Goal: Transaction & Acquisition: Purchase product/service

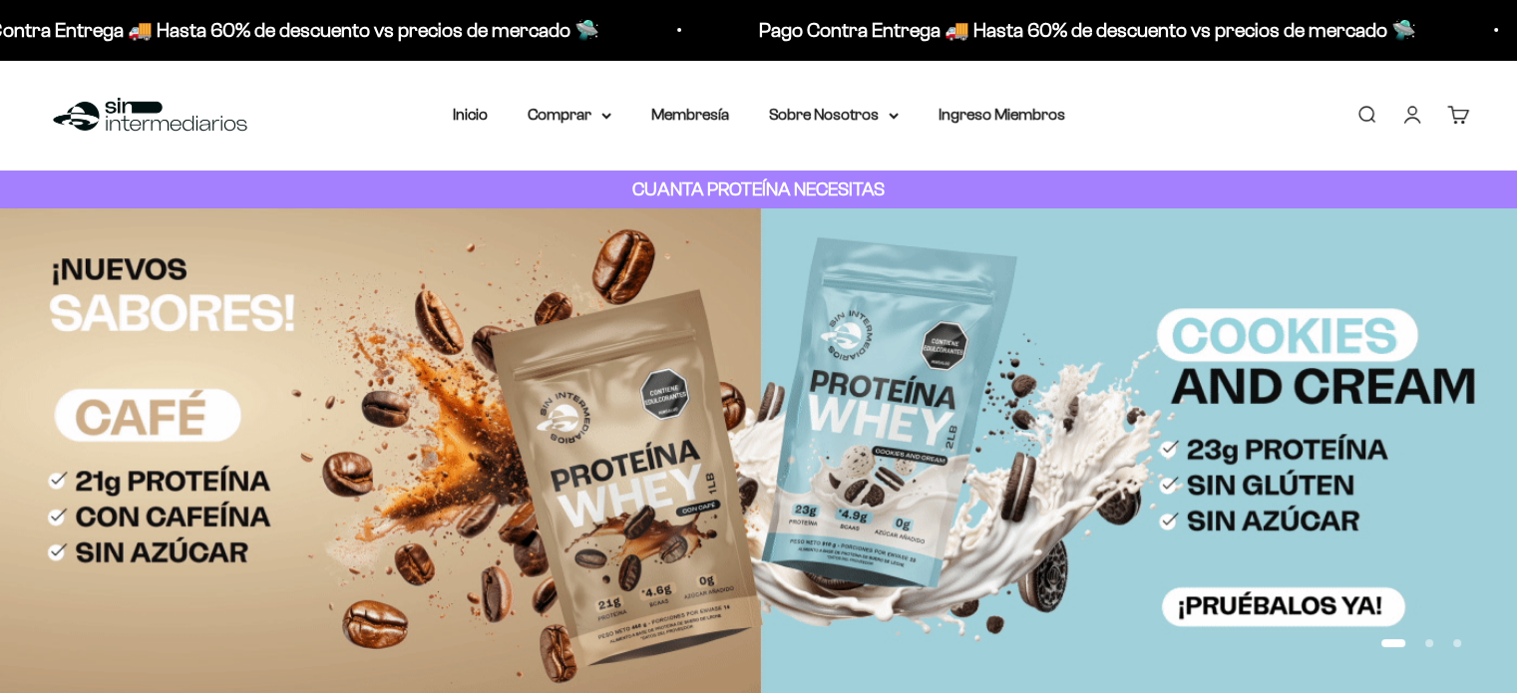
click at [1412, 113] on link "Iniciar sesión" at bounding box center [1412, 115] width 22 height 22
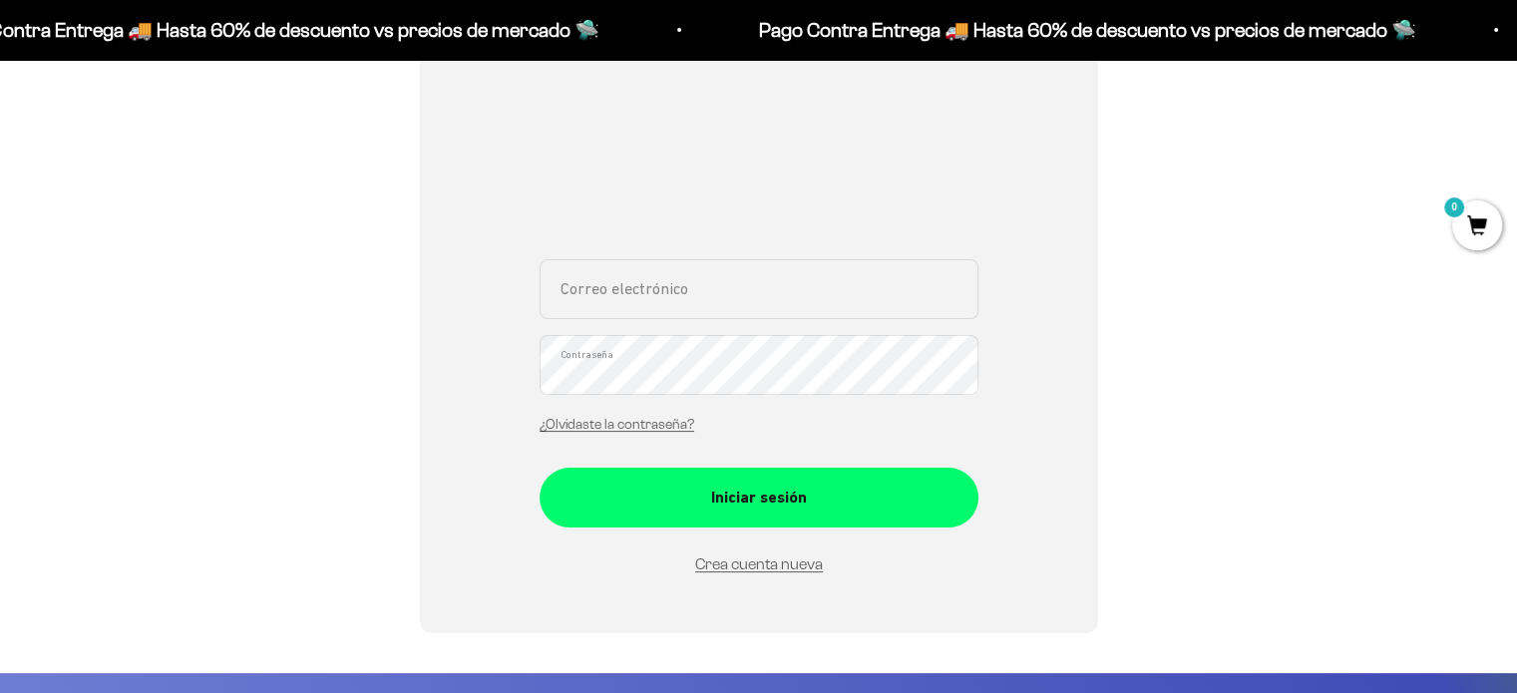
scroll to position [299, 0]
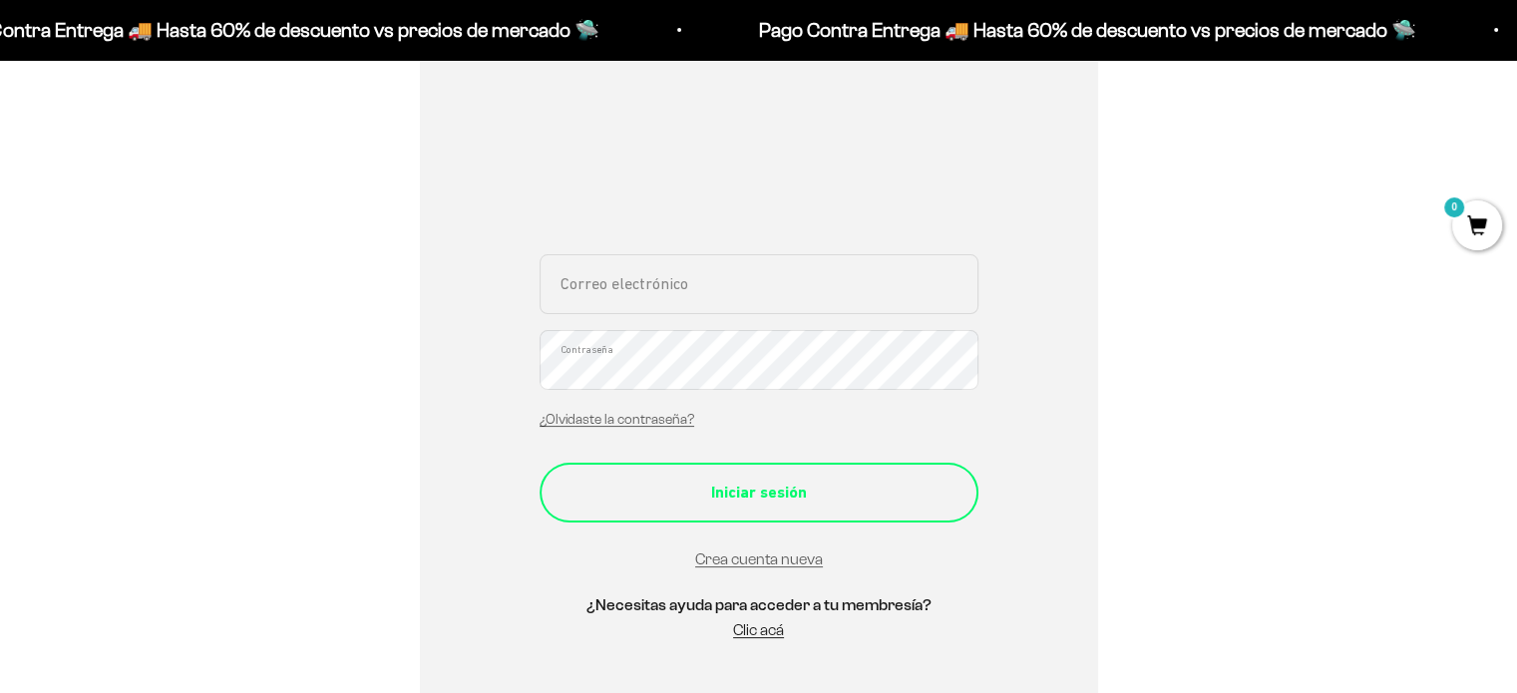
type input "[DOMAIN_NAME][EMAIL_ADDRESS][DOMAIN_NAME]"
click at [638, 470] on button "Iniciar sesión" at bounding box center [759, 493] width 439 height 60
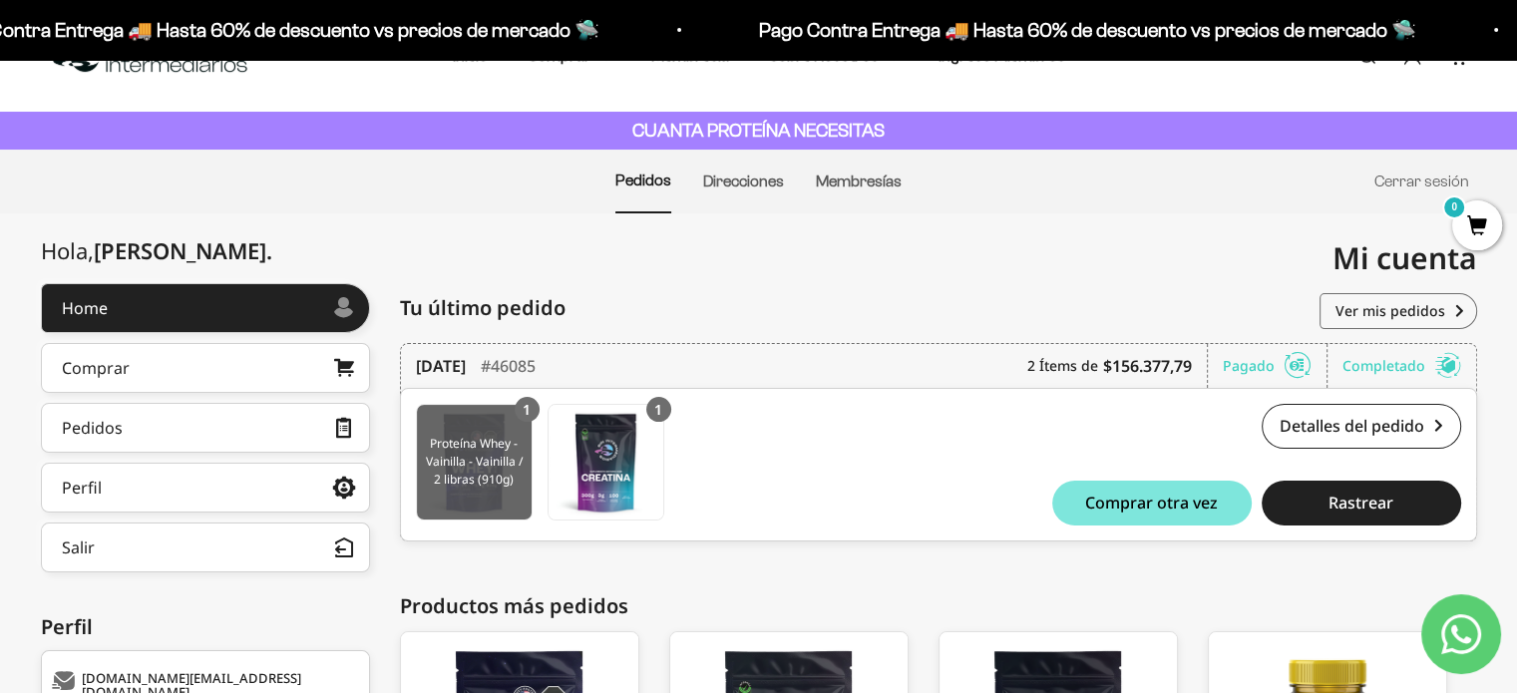
scroll to position [199, 0]
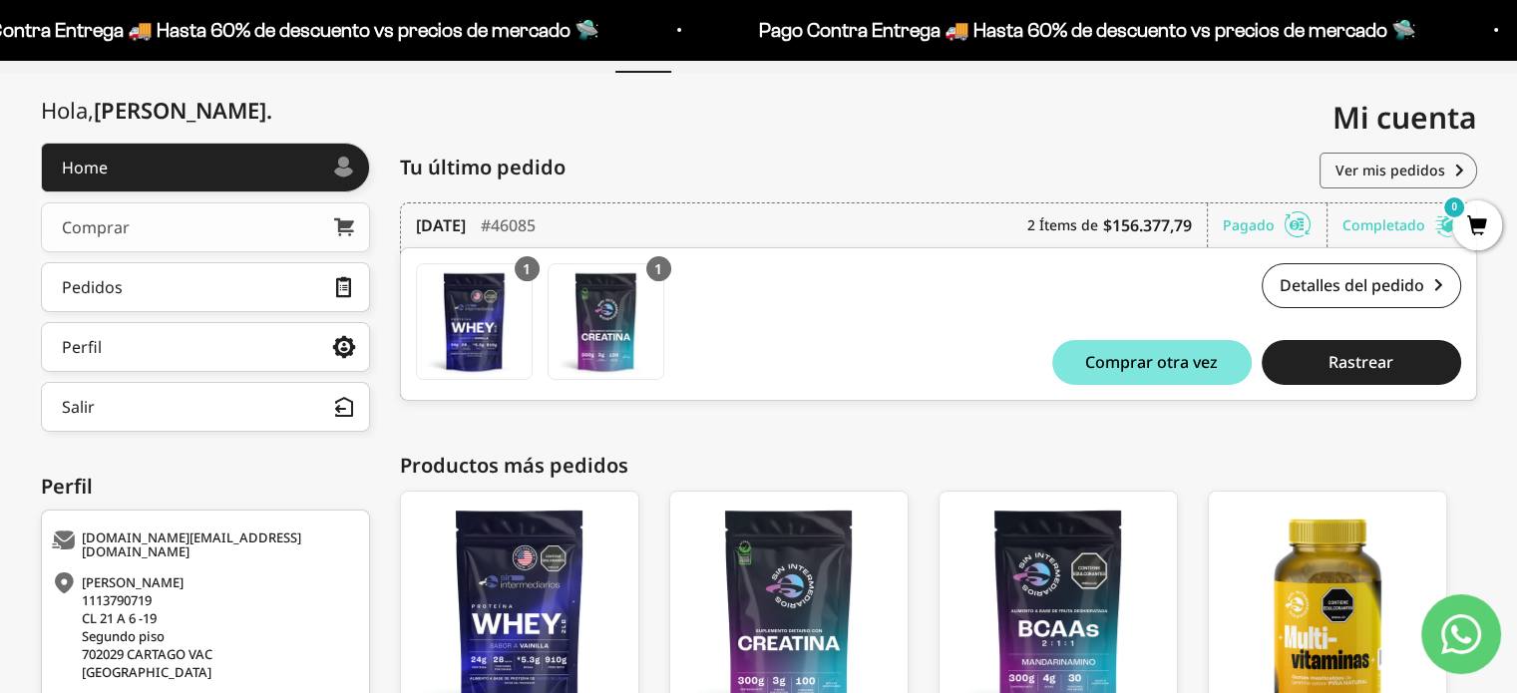
click at [255, 234] on link "Comprar" at bounding box center [205, 227] width 329 height 50
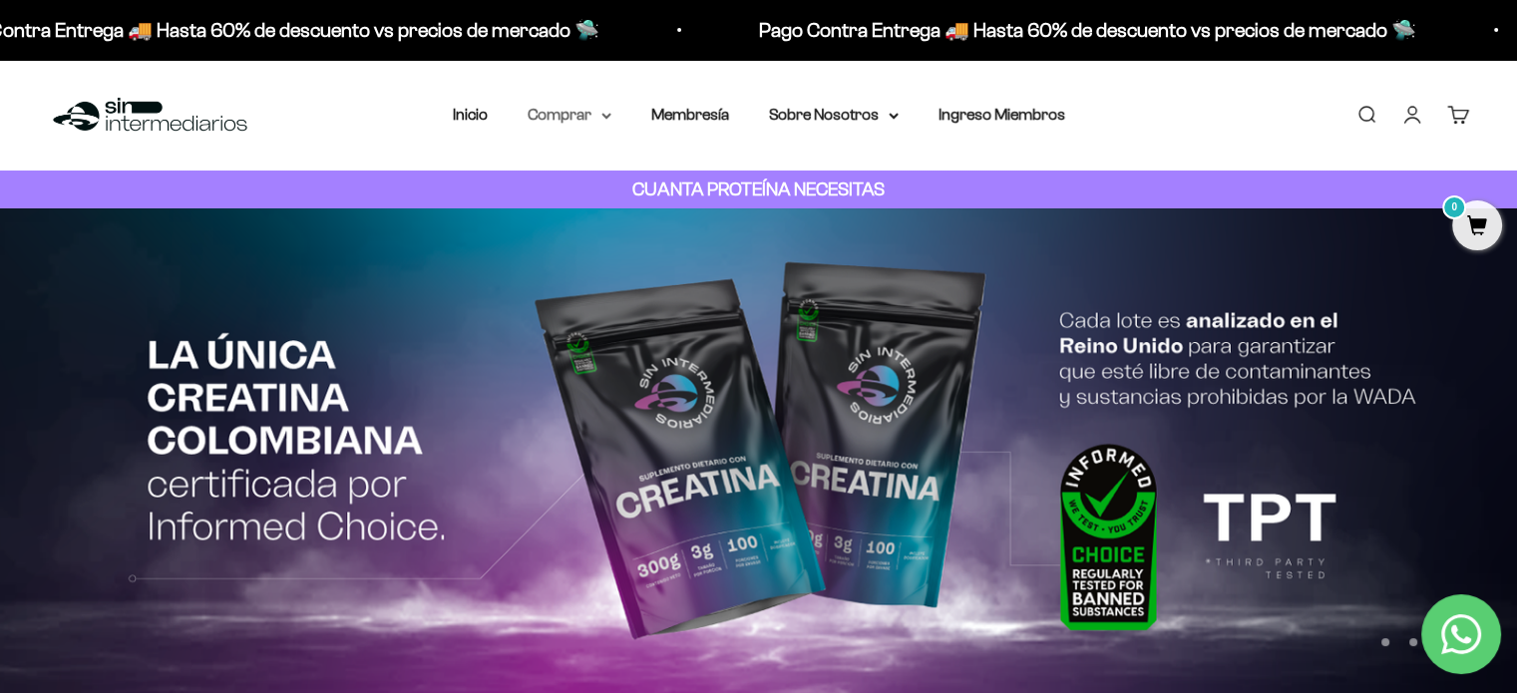
click at [566, 109] on summary "Comprar" at bounding box center [570, 115] width 84 height 26
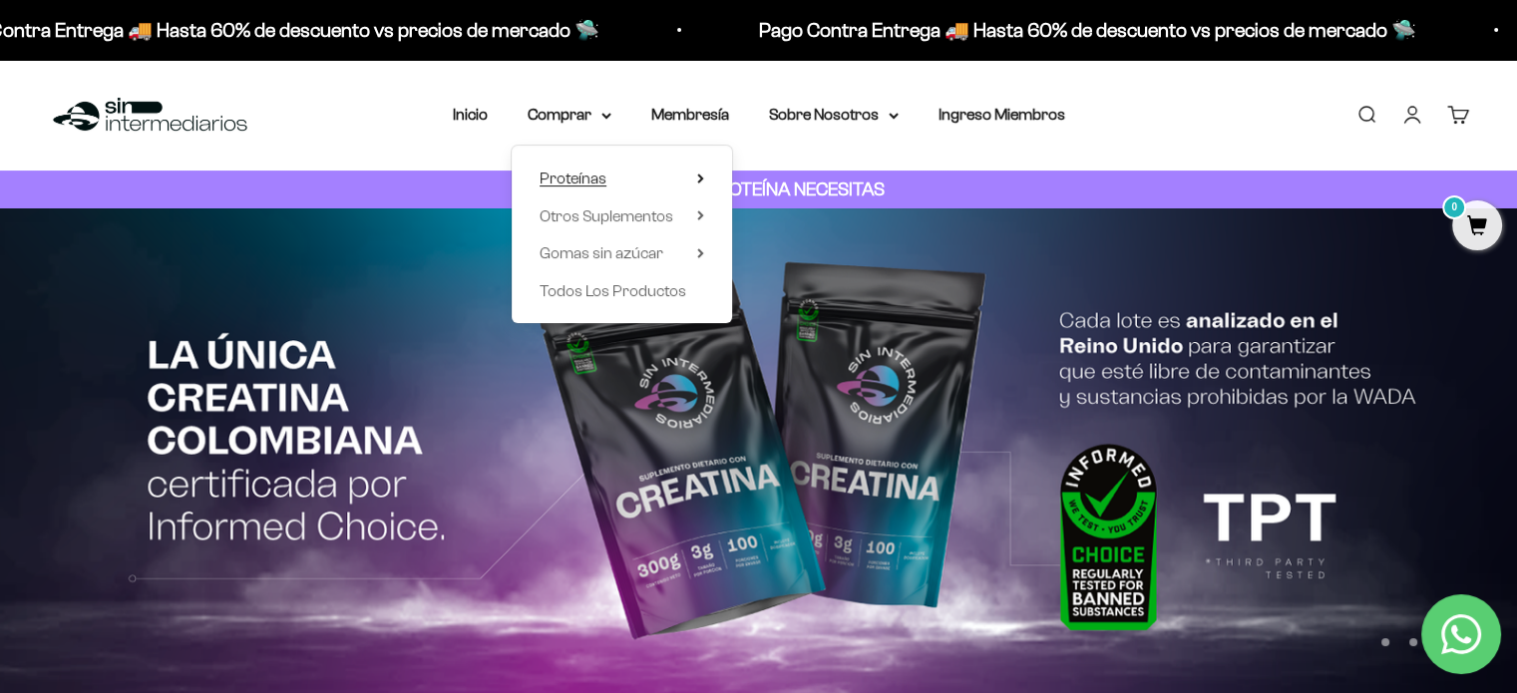
click at [602, 173] on span "Proteínas" at bounding box center [573, 178] width 67 height 17
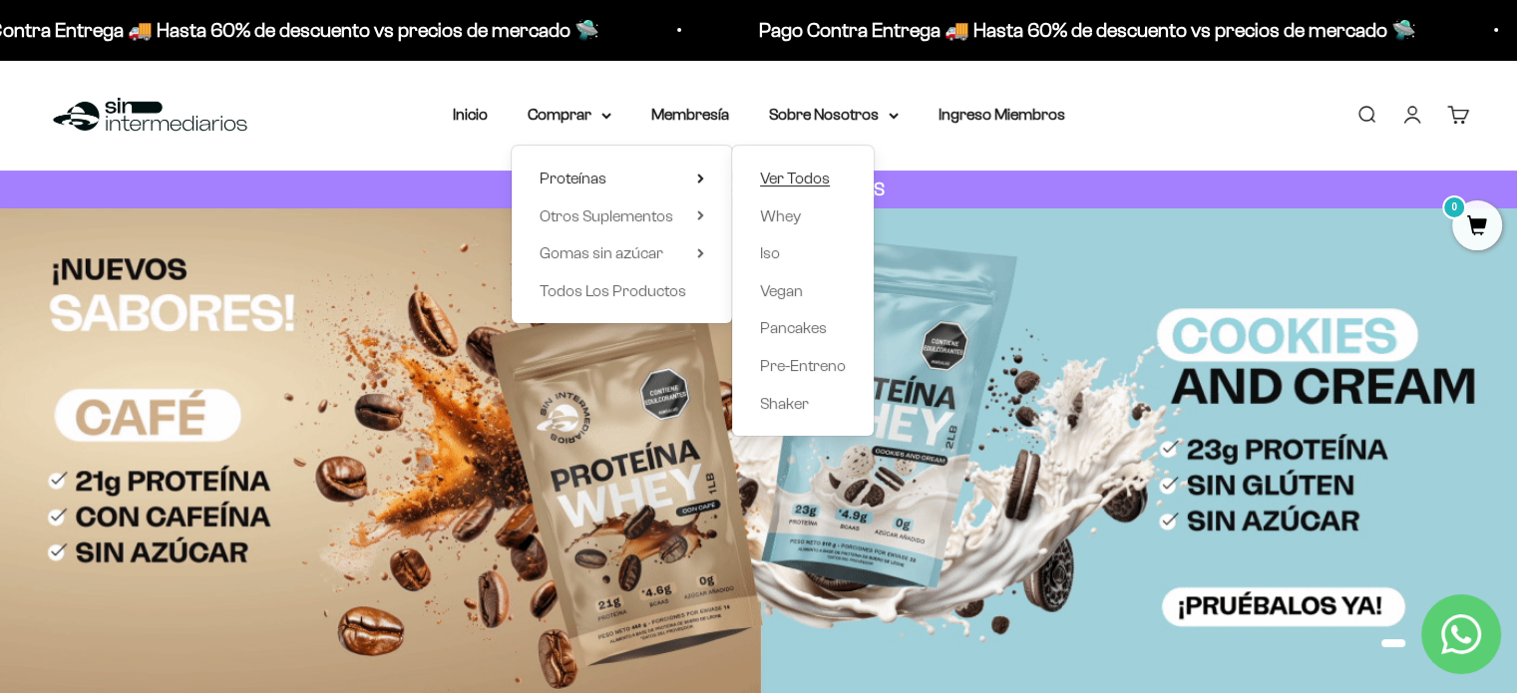
click at [797, 177] on span "Ver Todos" at bounding box center [795, 178] width 70 height 17
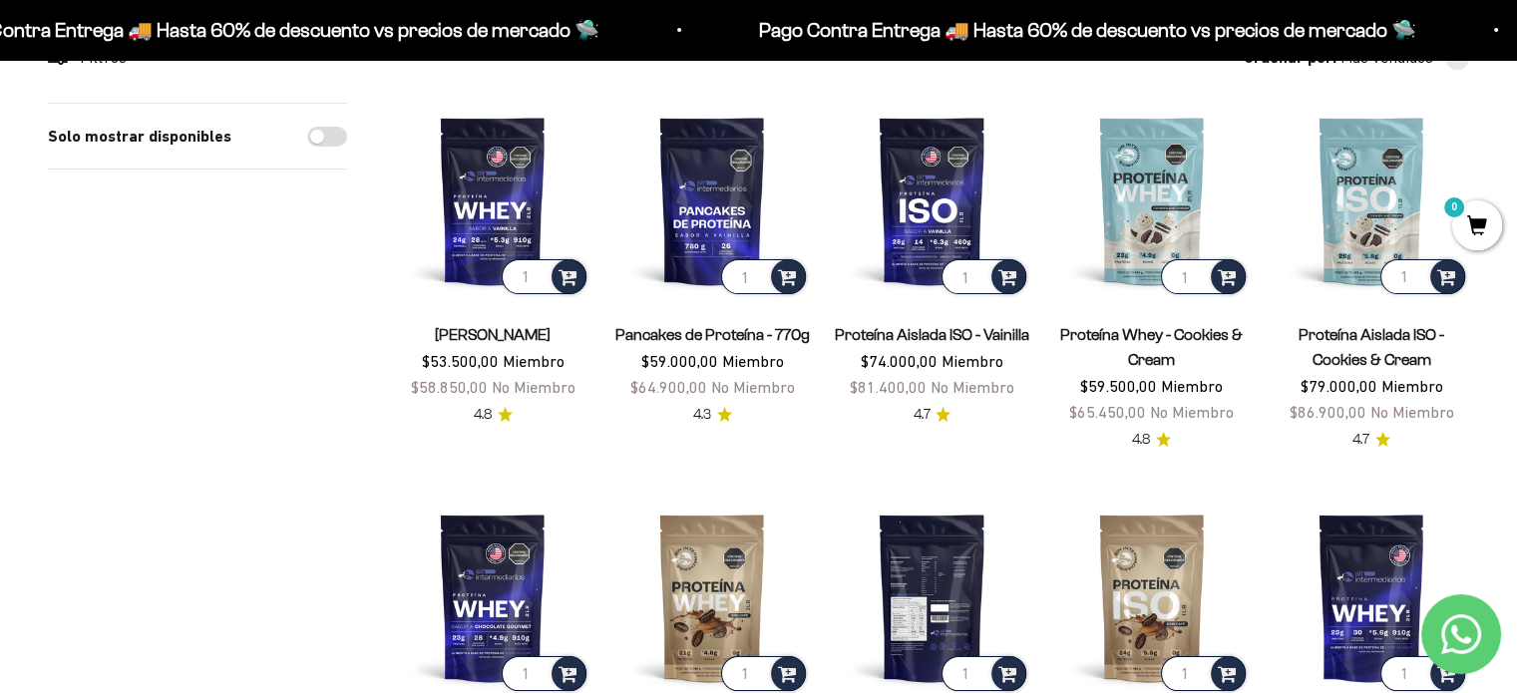
scroll to position [199, 0]
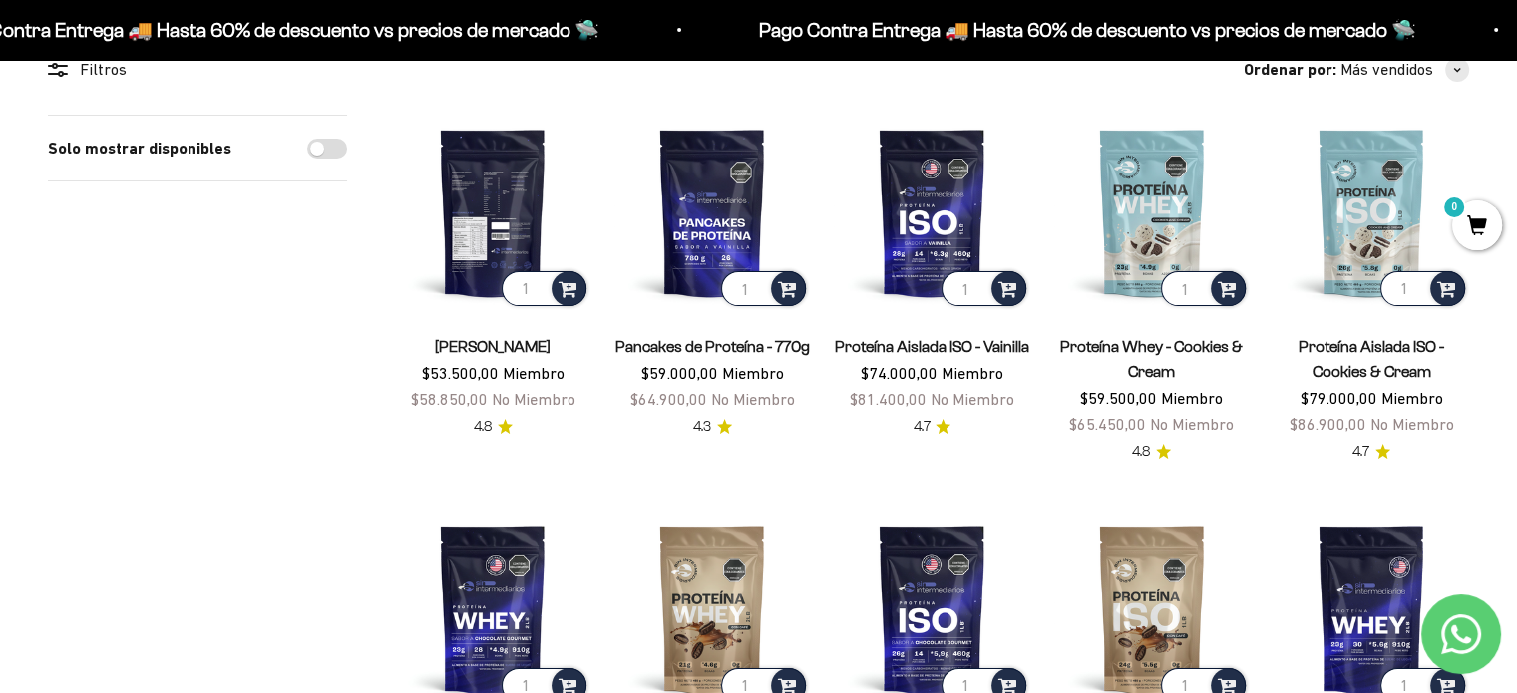
click at [487, 242] on img at bounding box center [492, 212] width 195 height 195
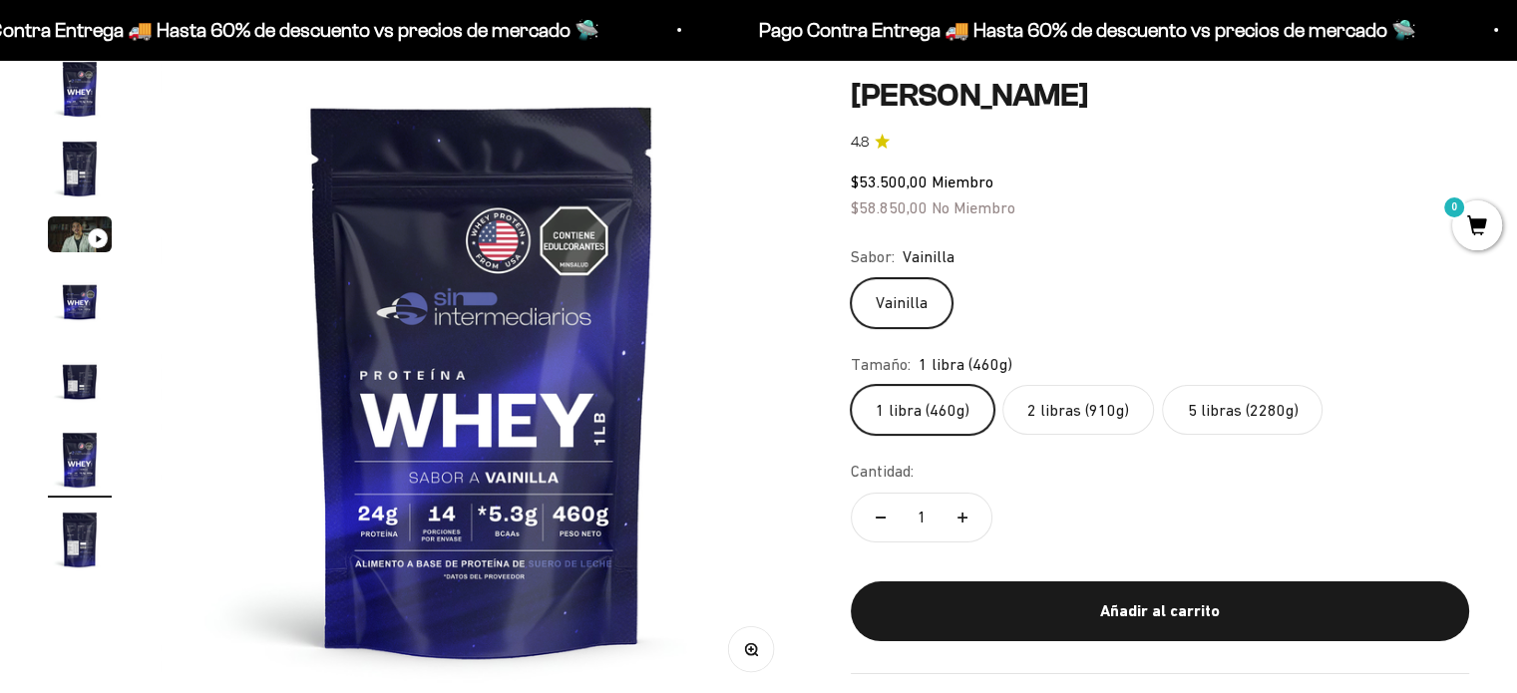
scroll to position [0, 3337]
click at [1124, 406] on label "2 libras (910g)" at bounding box center [1078, 410] width 152 height 50
click at [851, 385] on input "2 libras (910g)" at bounding box center [850, 384] width 1 height 1
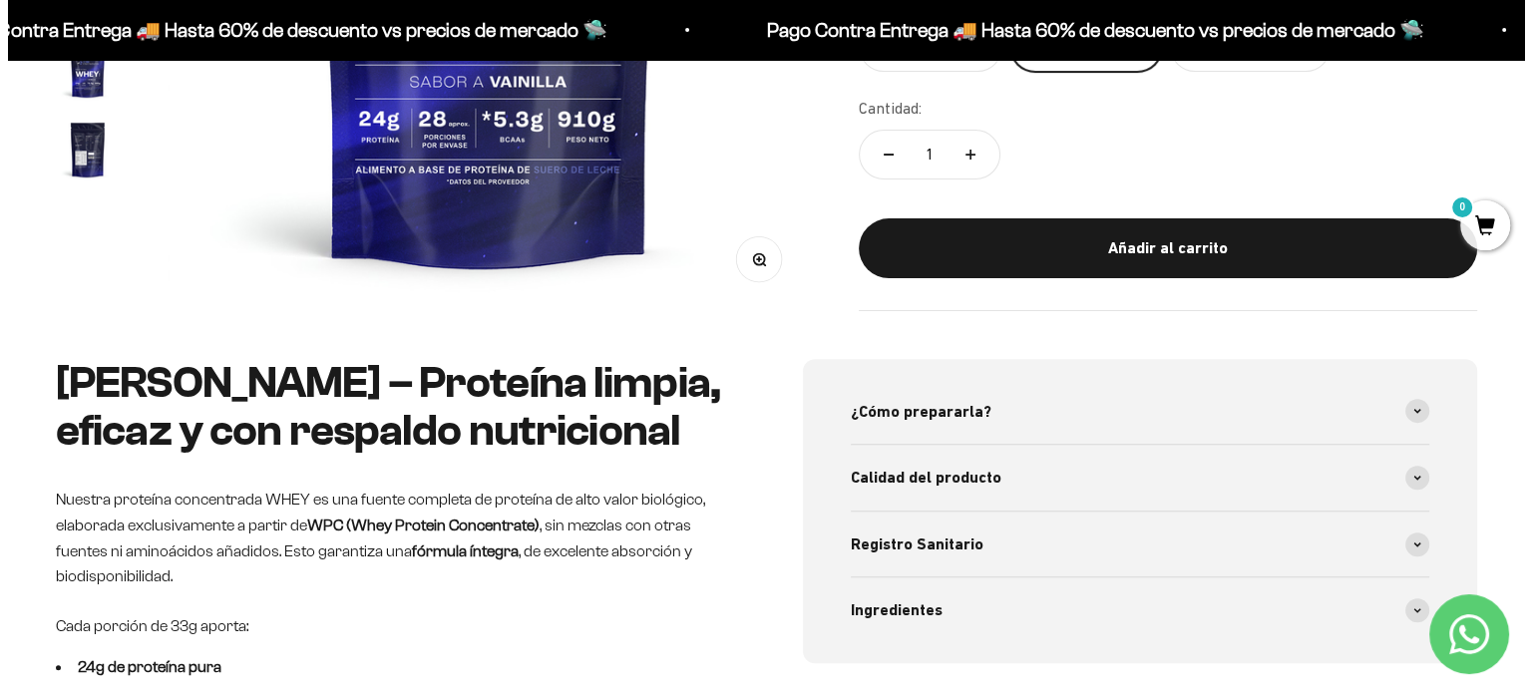
scroll to position [598, 0]
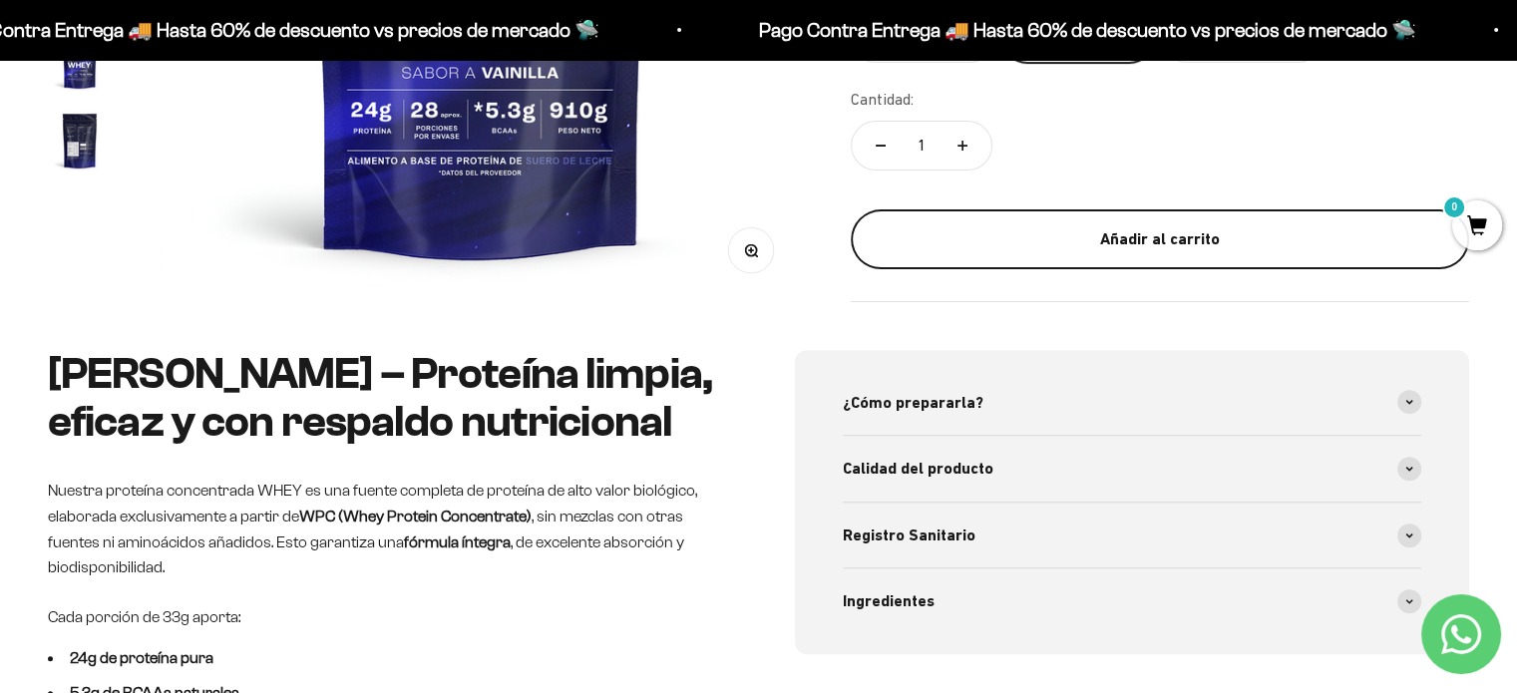
click at [1092, 259] on button "Añadir al carrito" at bounding box center [1160, 239] width 618 height 60
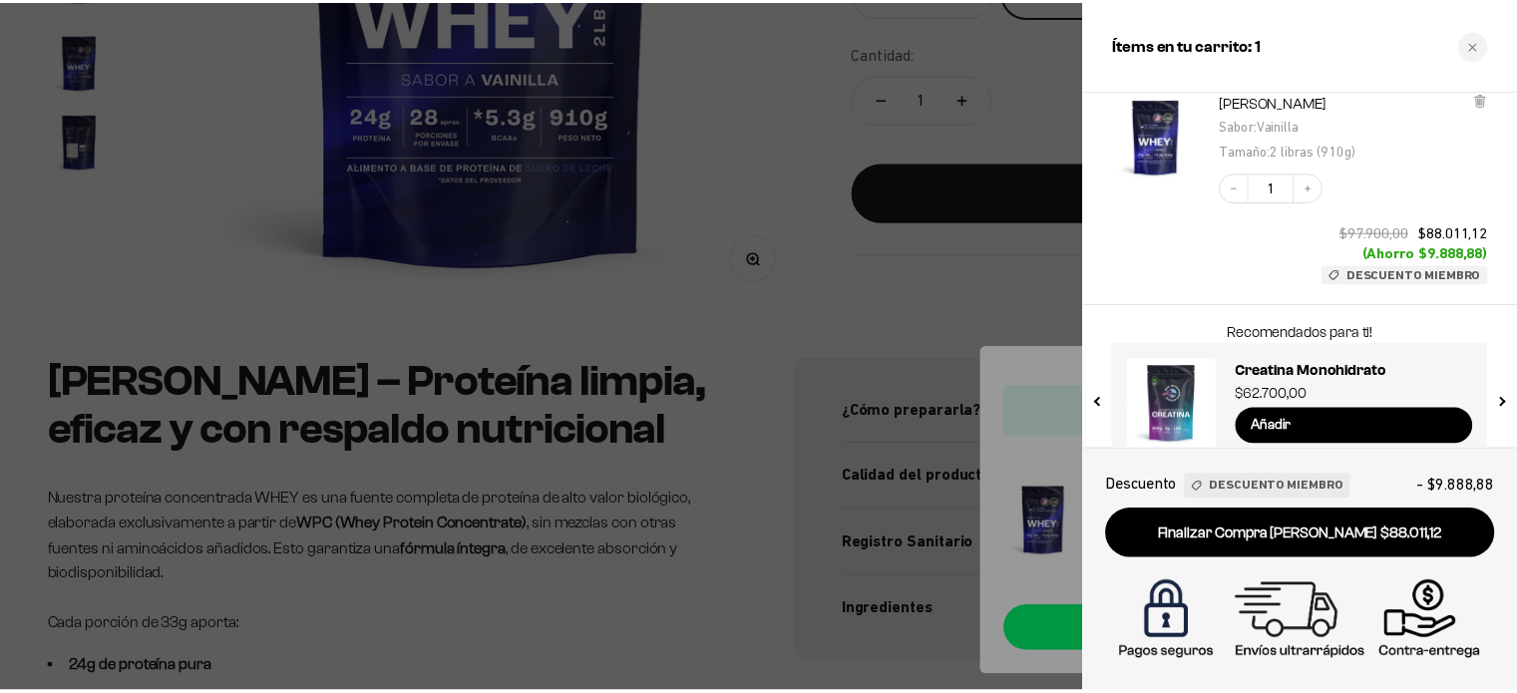
scroll to position [161, 0]
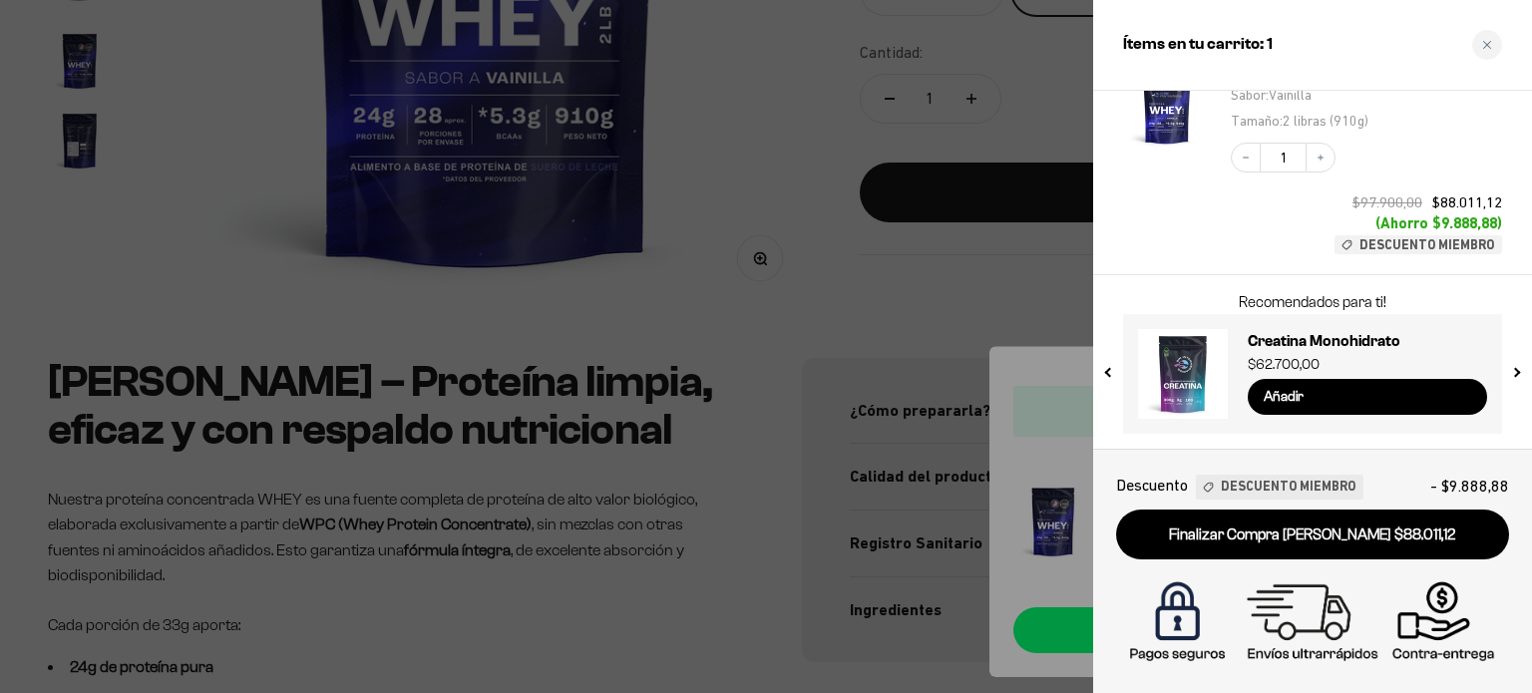
click at [1516, 375] on button "next slide / item" at bounding box center [1515, 368] width 17 height 120
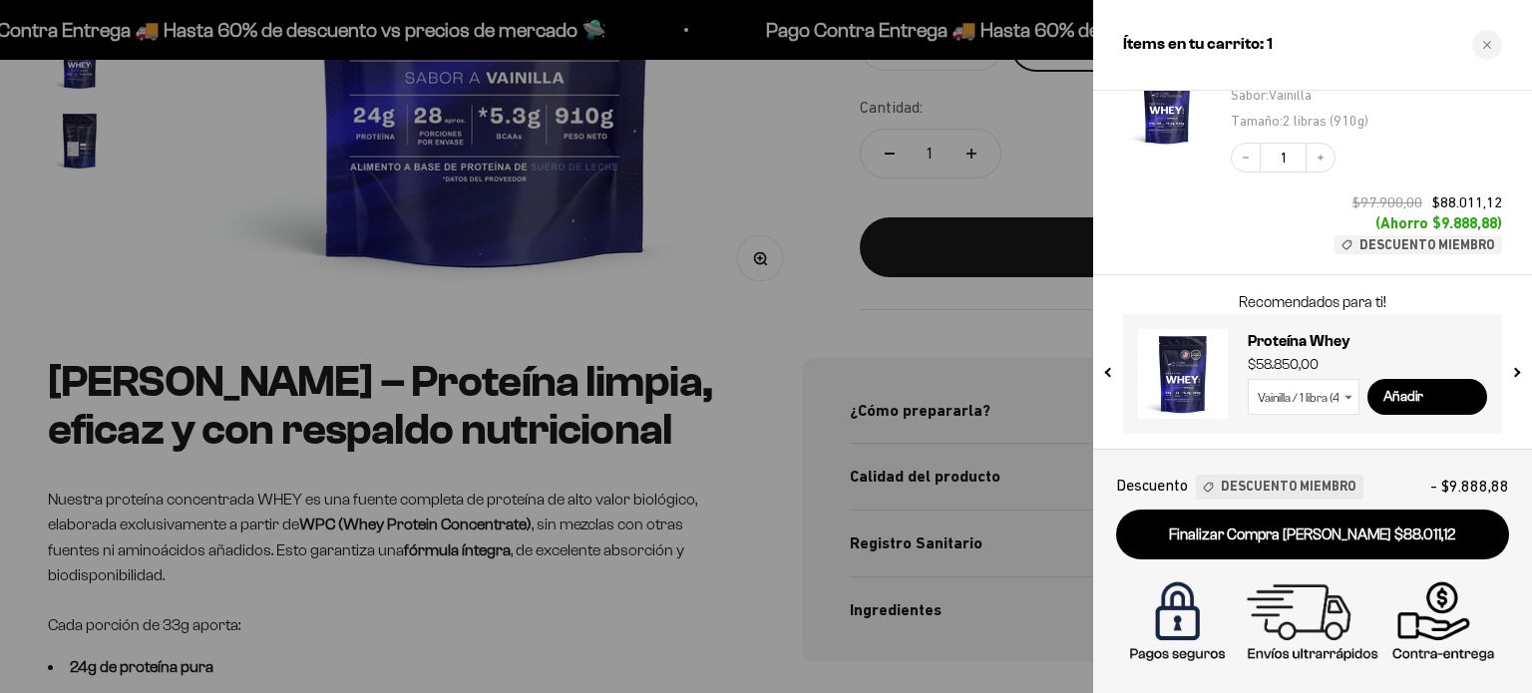
click at [744, 308] on div at bounding box center [766, 346] width 1532 height 693
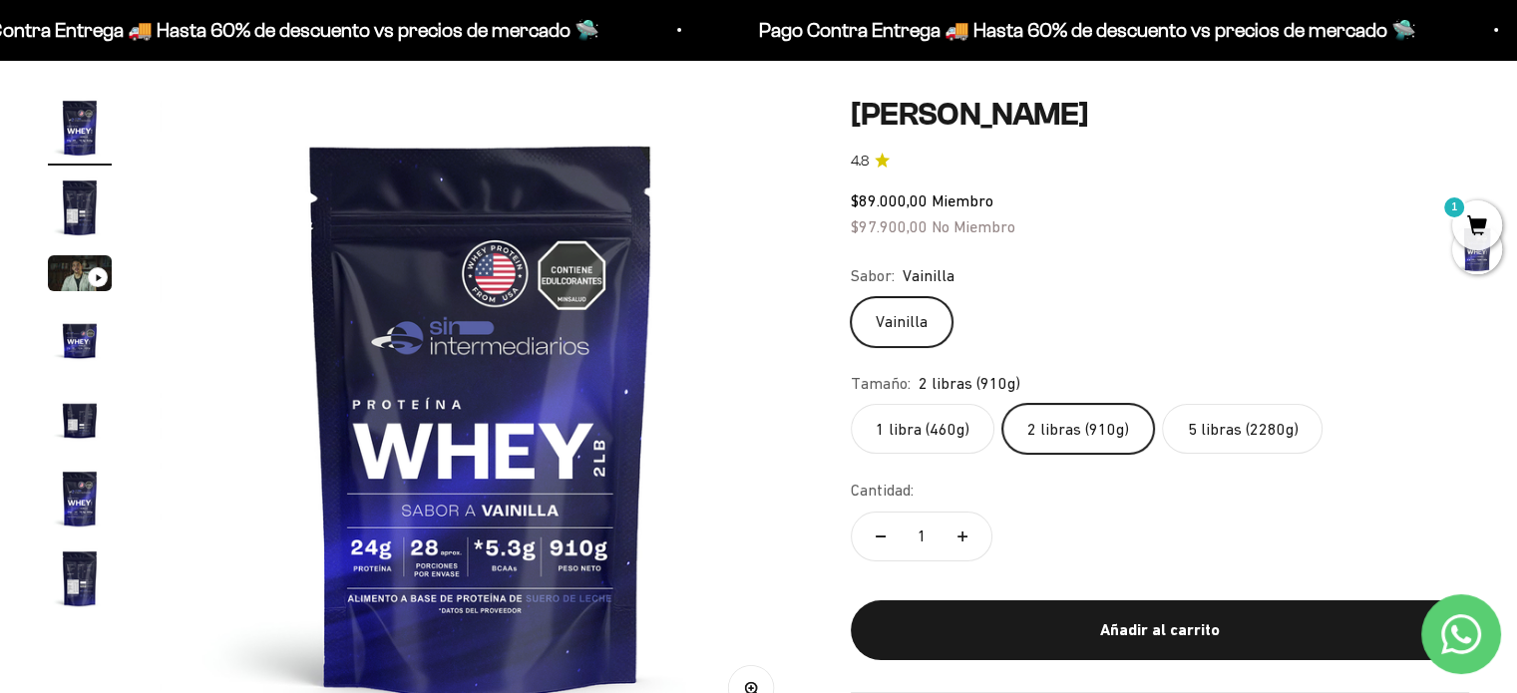
scroll to position [0, 0]
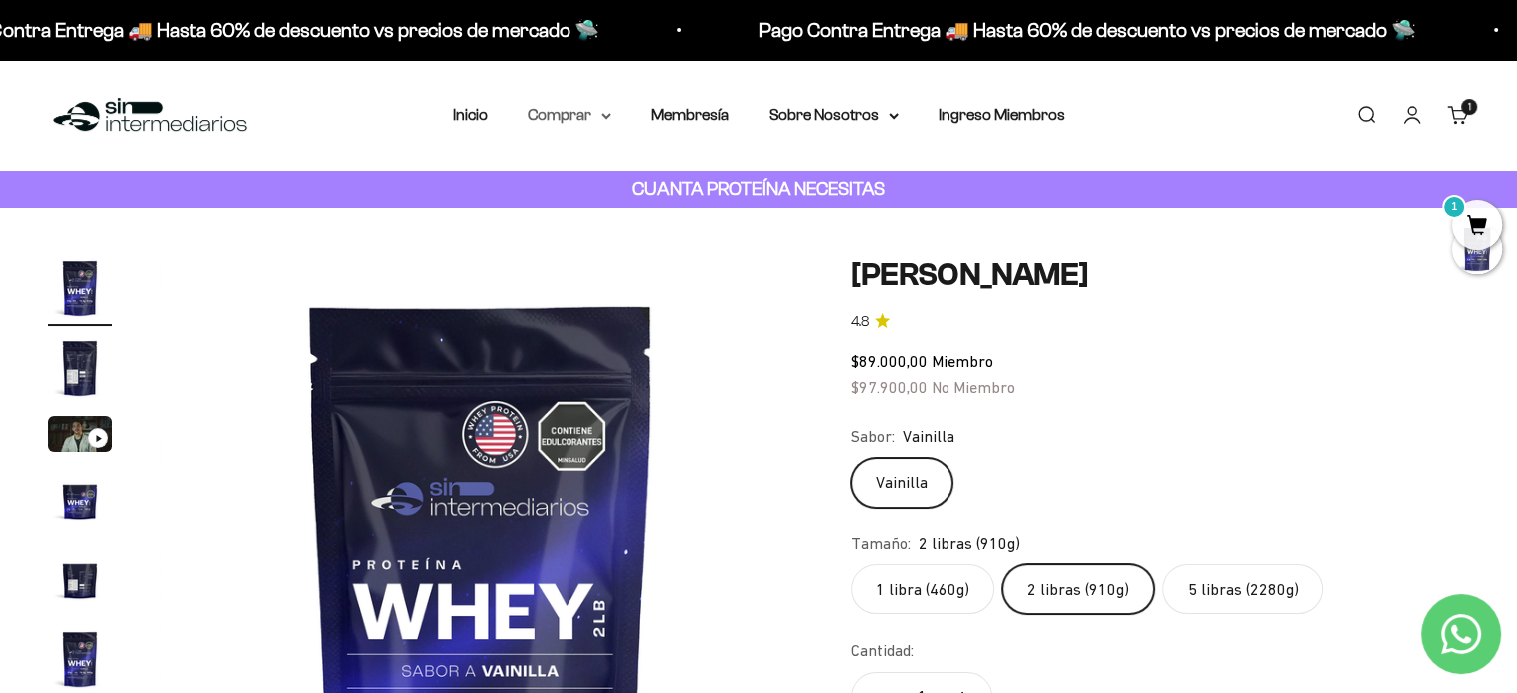
click at [574, 105] on summary "Comprar" at bounding box center [570, 115] width 84 height 26
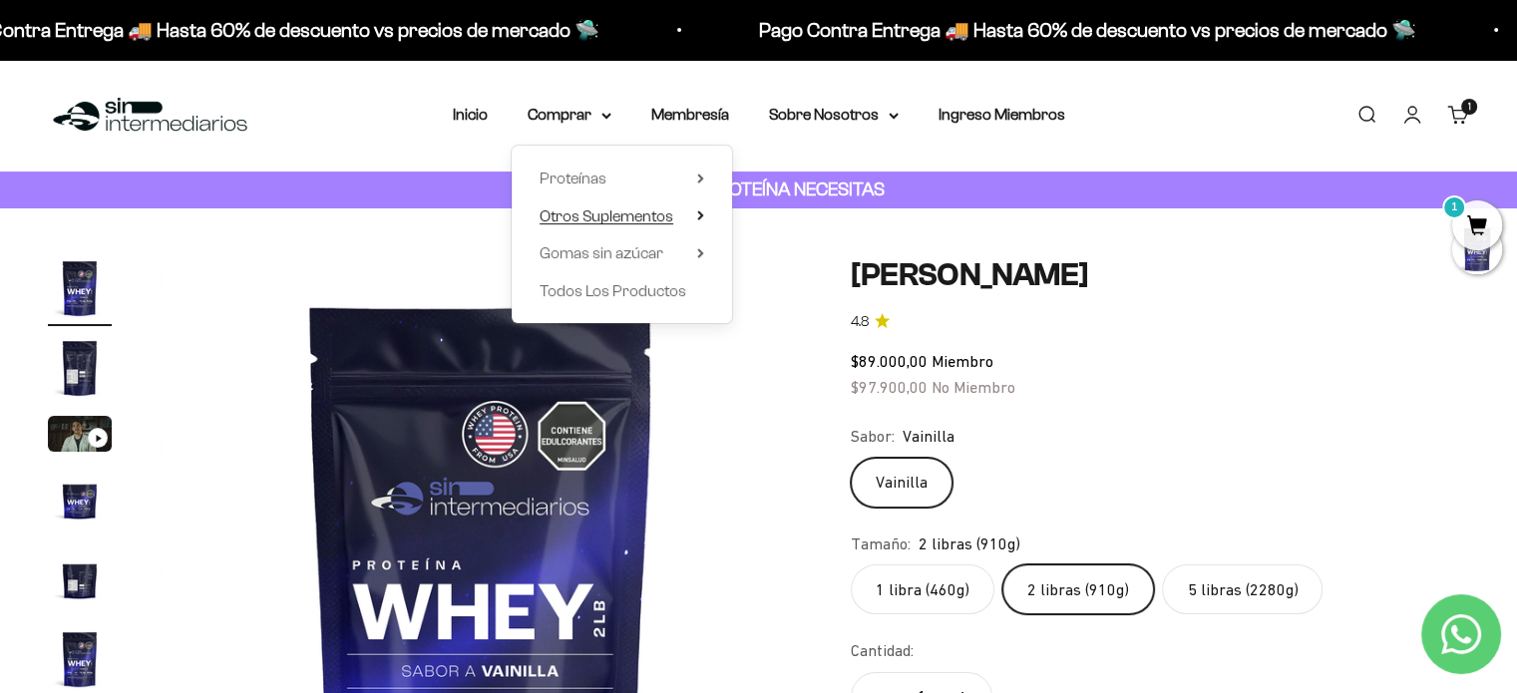
click at [629, 218] on span "Otros Suplementos" at bounding box center [607, 215] width 134 height 17
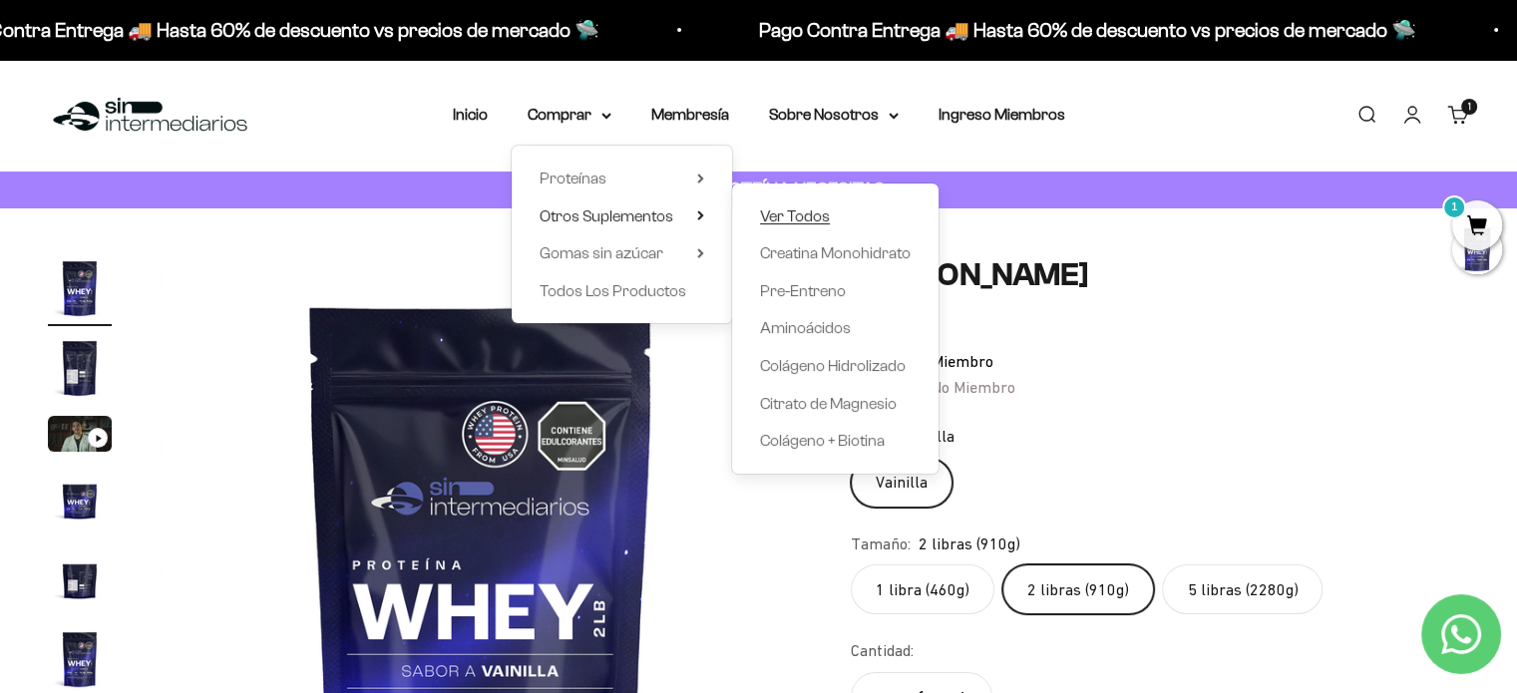
click at [802, 224] on span "Ver Todos" at bounding box center [795, 216] width 70 height 26
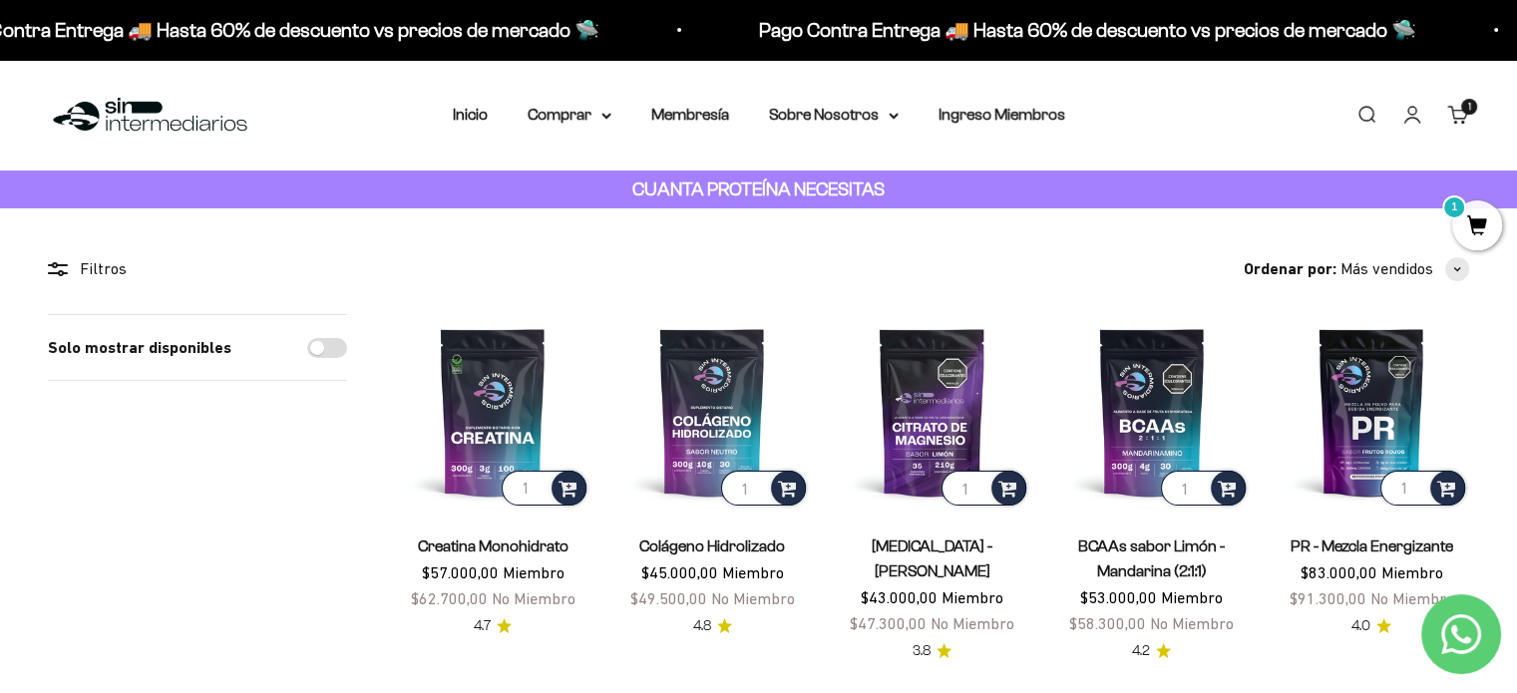
click at [730, 189] on strong "CUANTA PROTEÍNA NECESITAS" at bounding box center [758, 189] width 252 height 21
click at [568, 123] on summary "Comprar" at bounding box center [570, 115] width 84 height 26
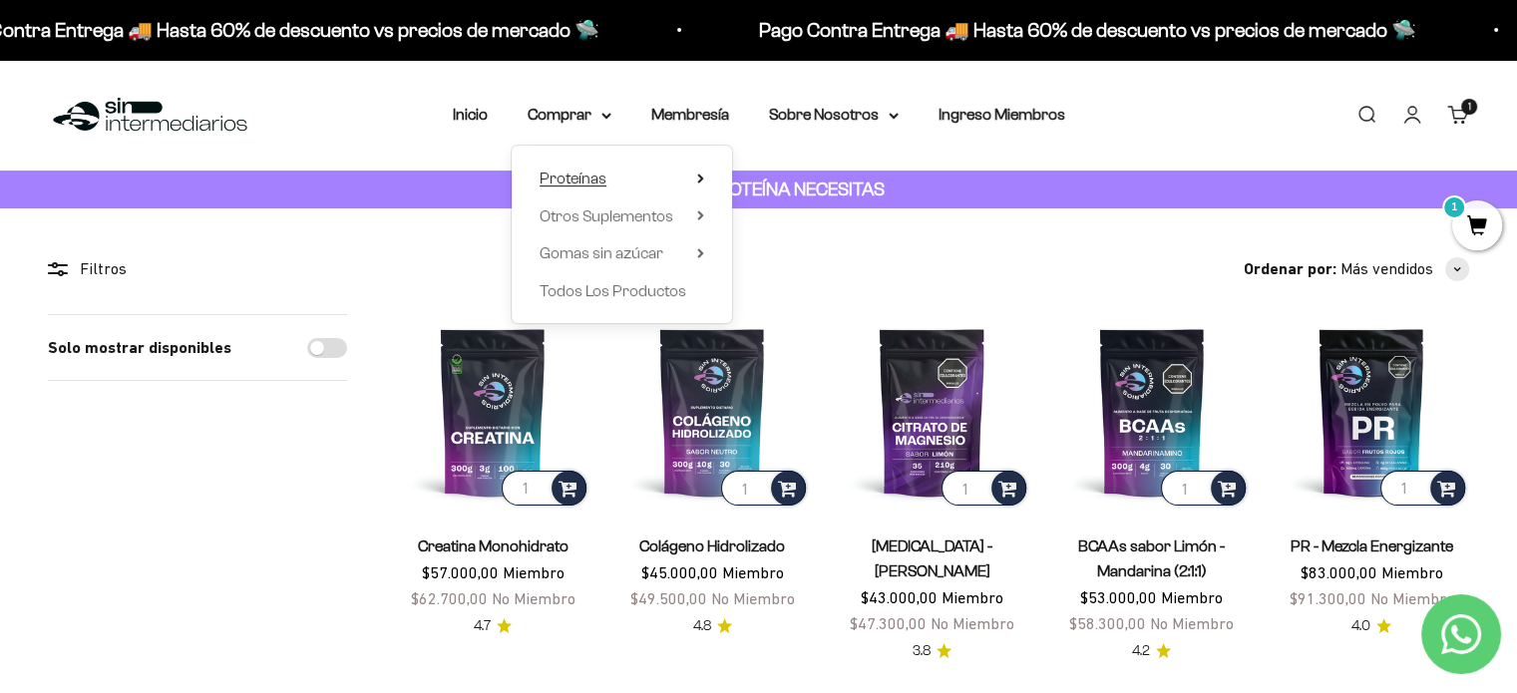
click at [620, 183] on summary "Proteínas" at bounding box center [622, 179] width 165 height 26
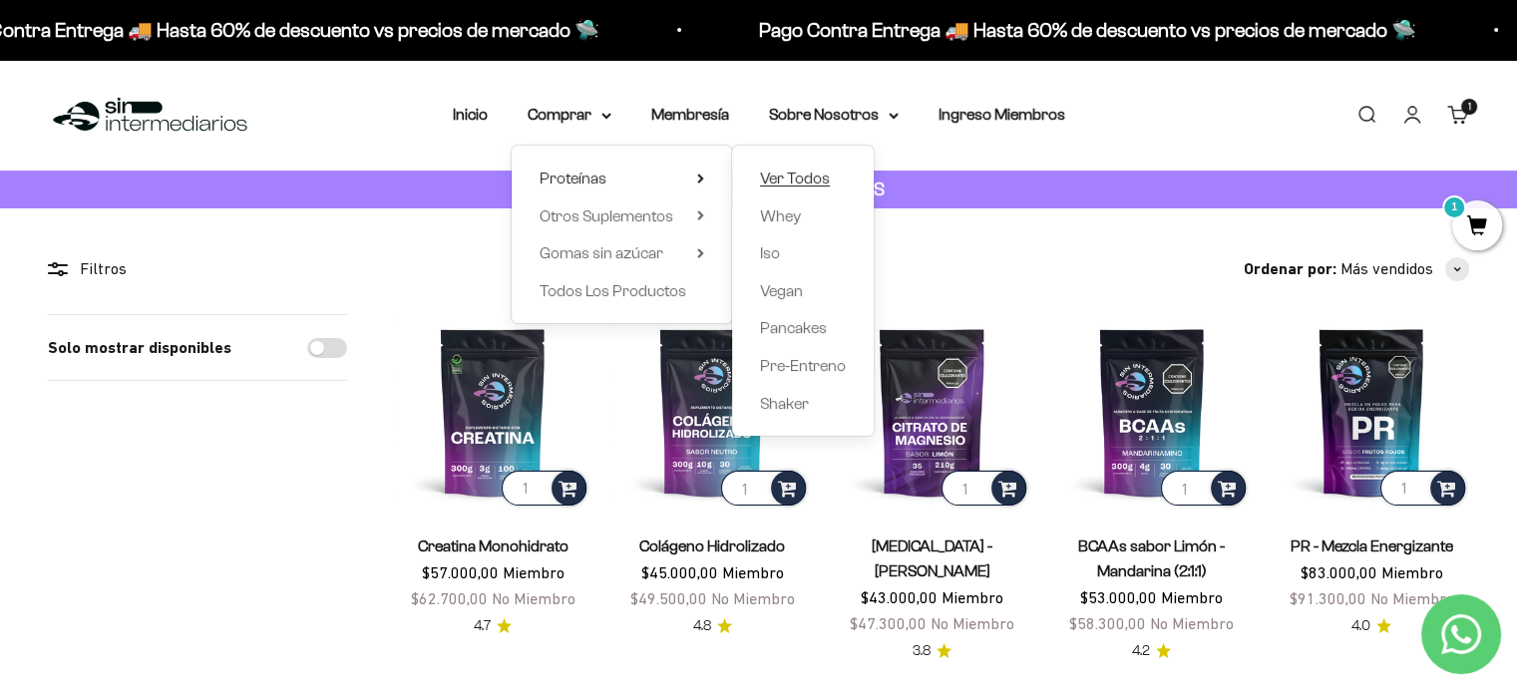
click at [788, 177] on span "Ver Todos" at bounding box center [795, 178] width 70 height 17
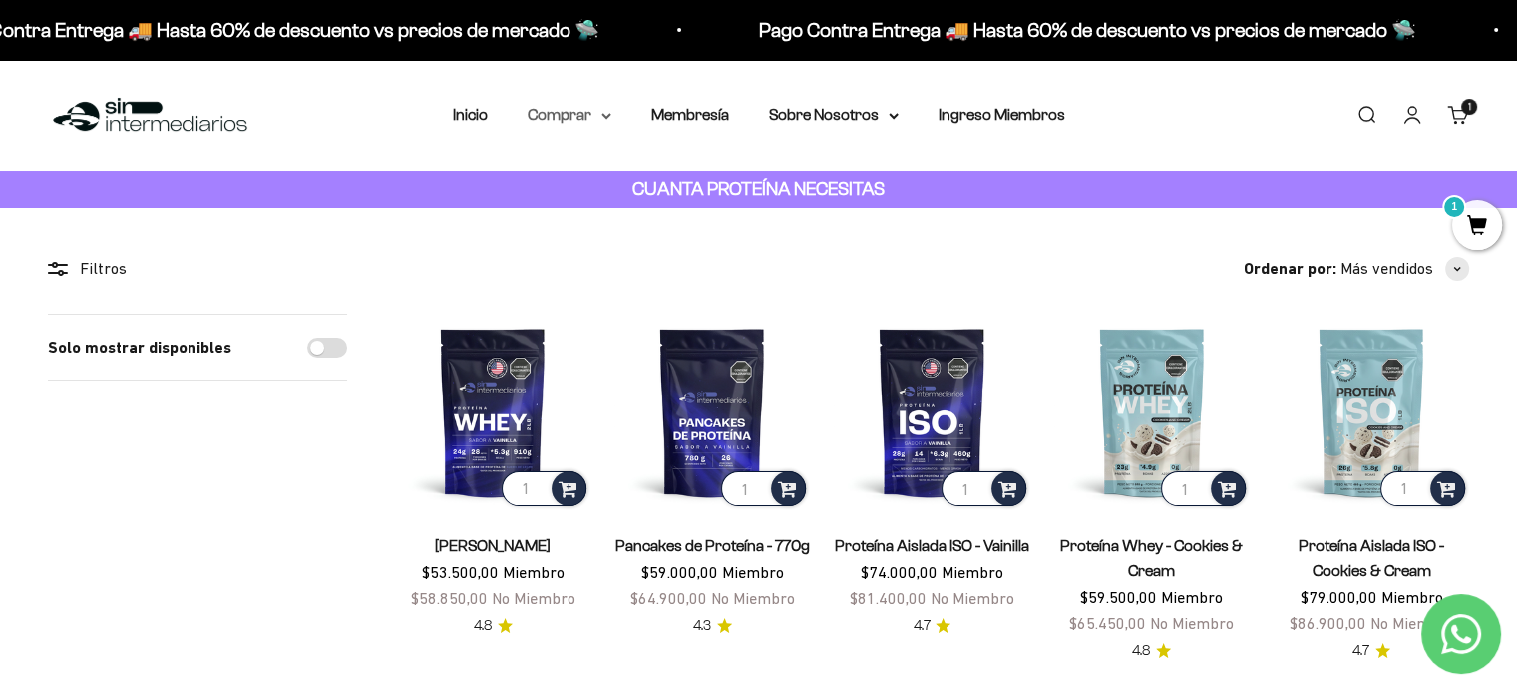
click at [606, 125] on summary "Comprar" at bounding box center [570, 115] width 84 height 26
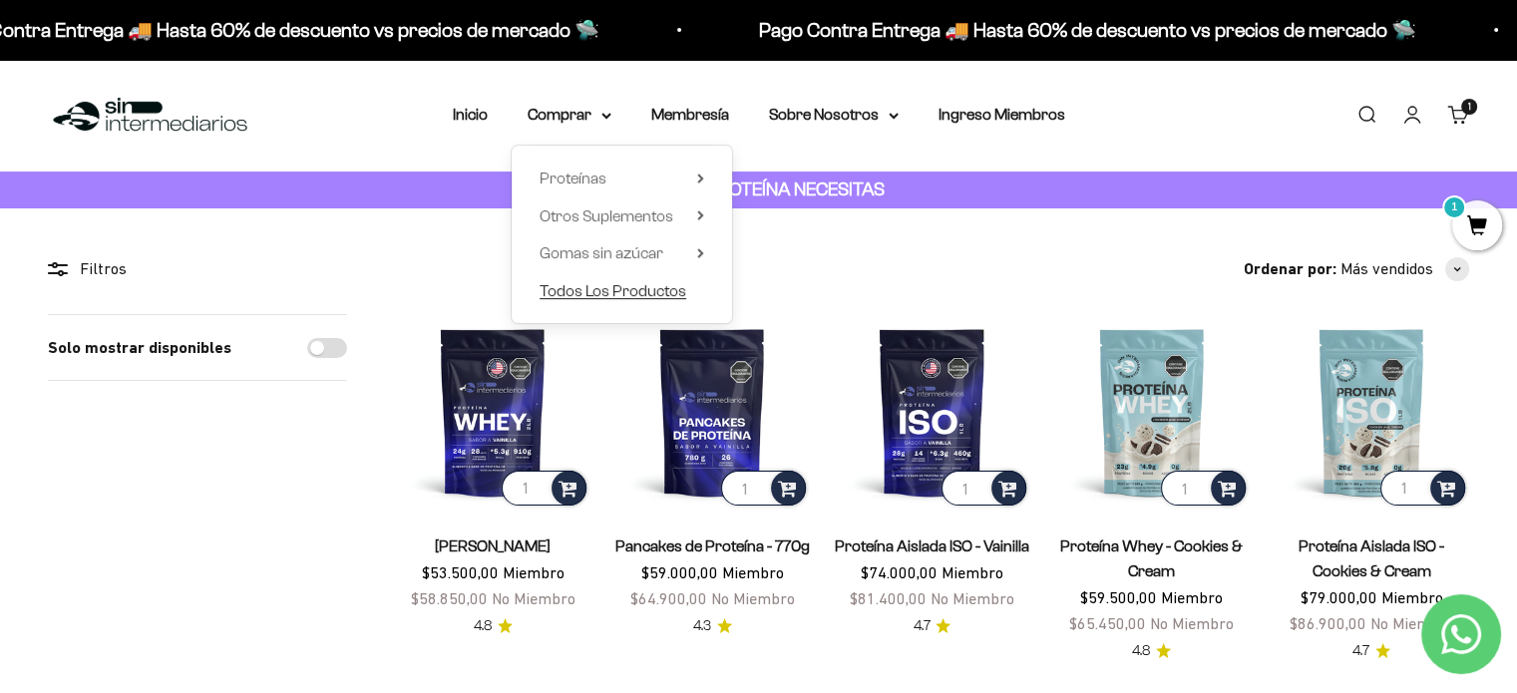
click at [646, 278] on span "Todos Los Productos" at bounding box center [613, 291] width 147 height 26
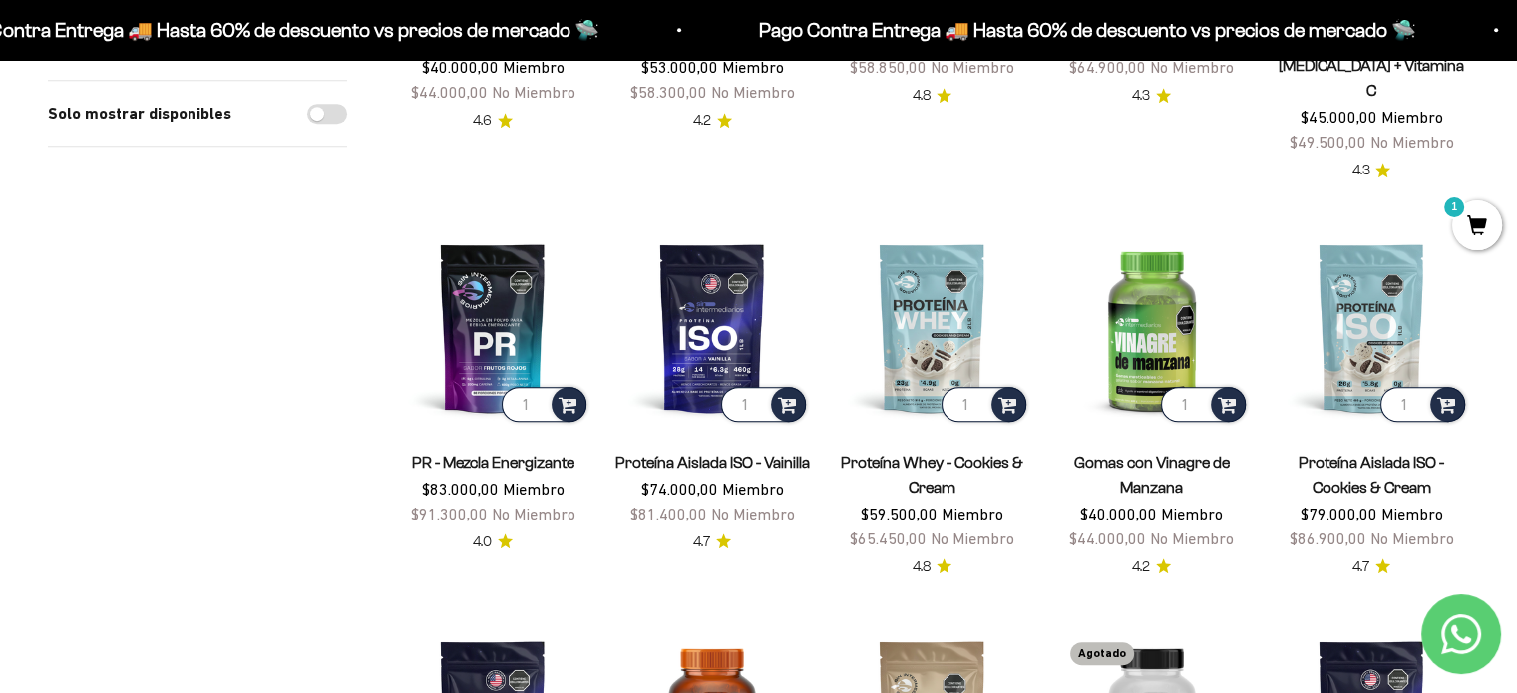
scroll to position [1197, 0]
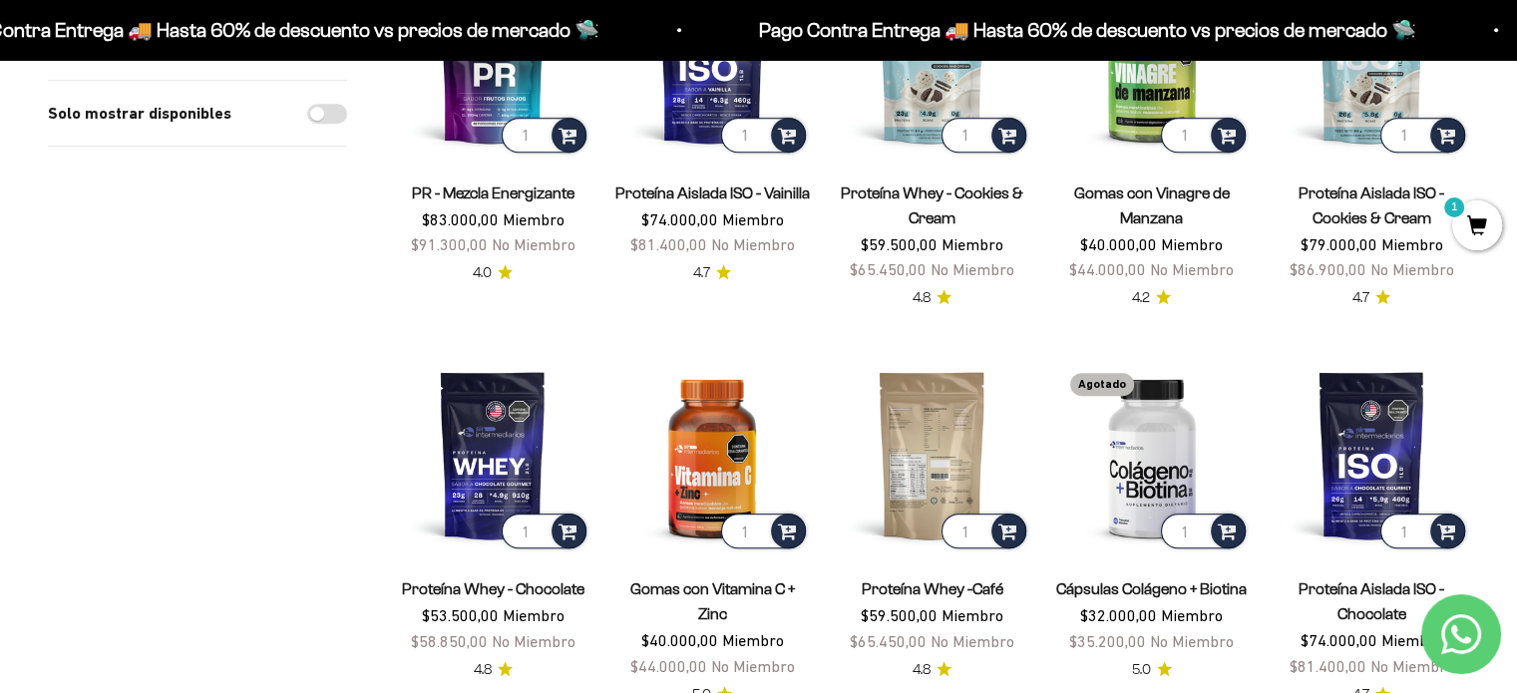
click at [930, 395] on img at bounding box center [931, 454] width 195 height 195
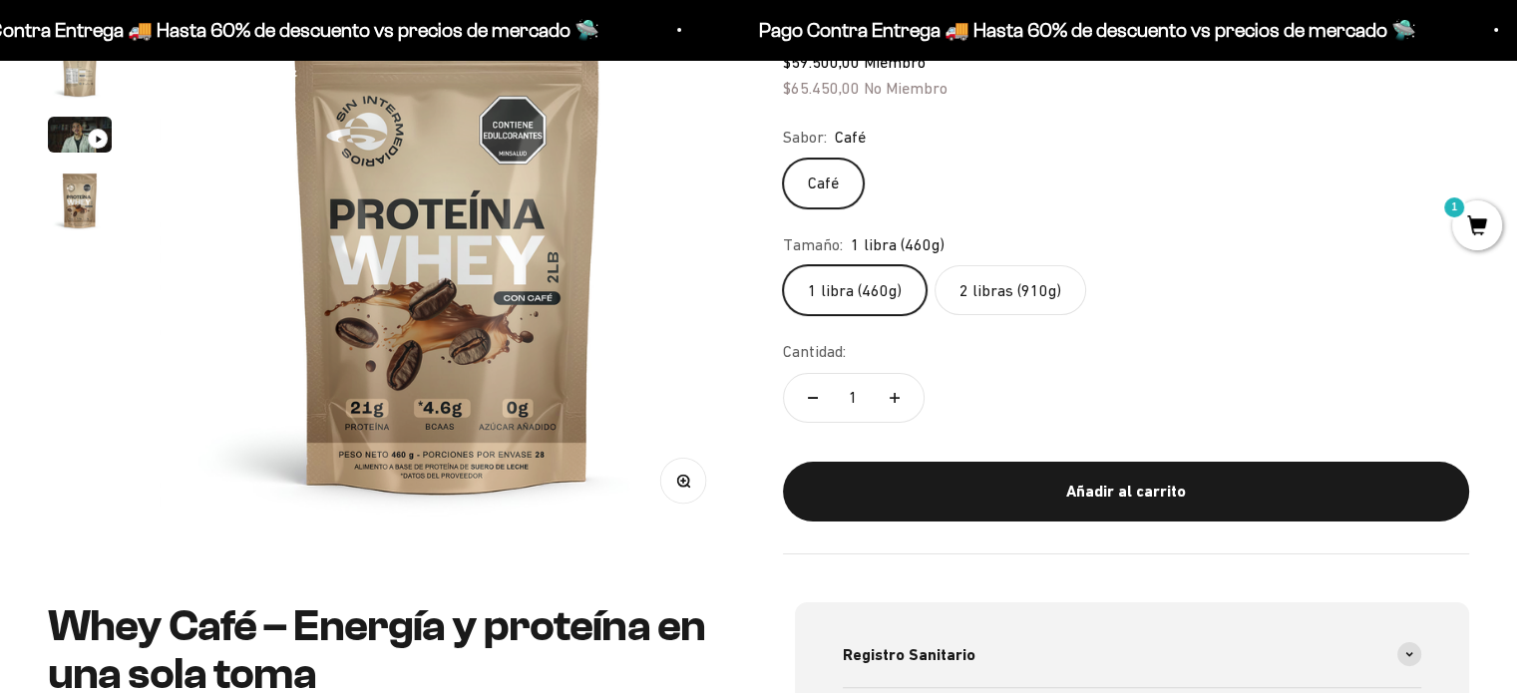
click at [999, 283] on label "2 libras (910g)" at bounding box center [1011, 290] width 152 height 50
click at [783, 265] on input "2 libras (910g)" at bounding box center [782, 264] width 1 height 1
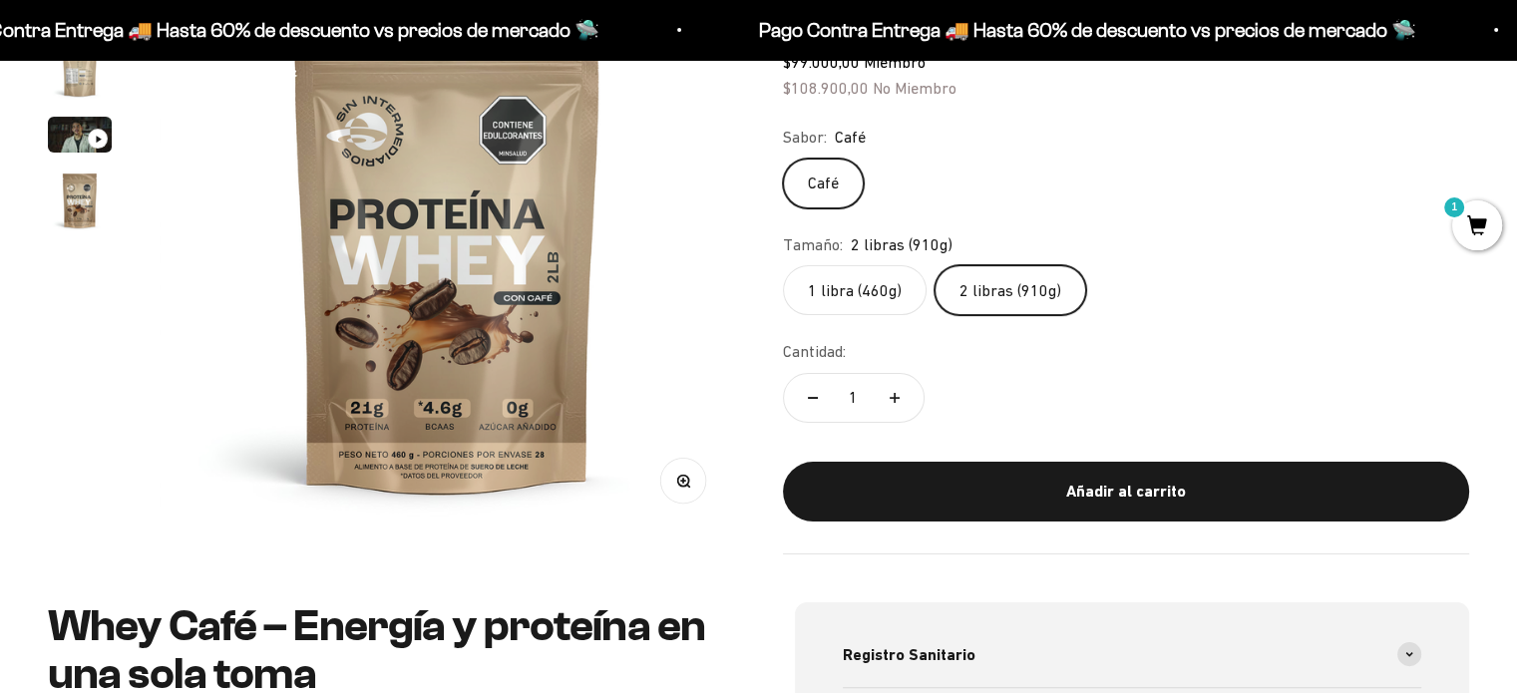
click at [854, 292] on label "1 libra (460g)" at bounding box center [855, 290] width 144 height 50
click at [783, 265] on input "1 libra (460g)" at bounding box center [782, 264] width 1 height 1
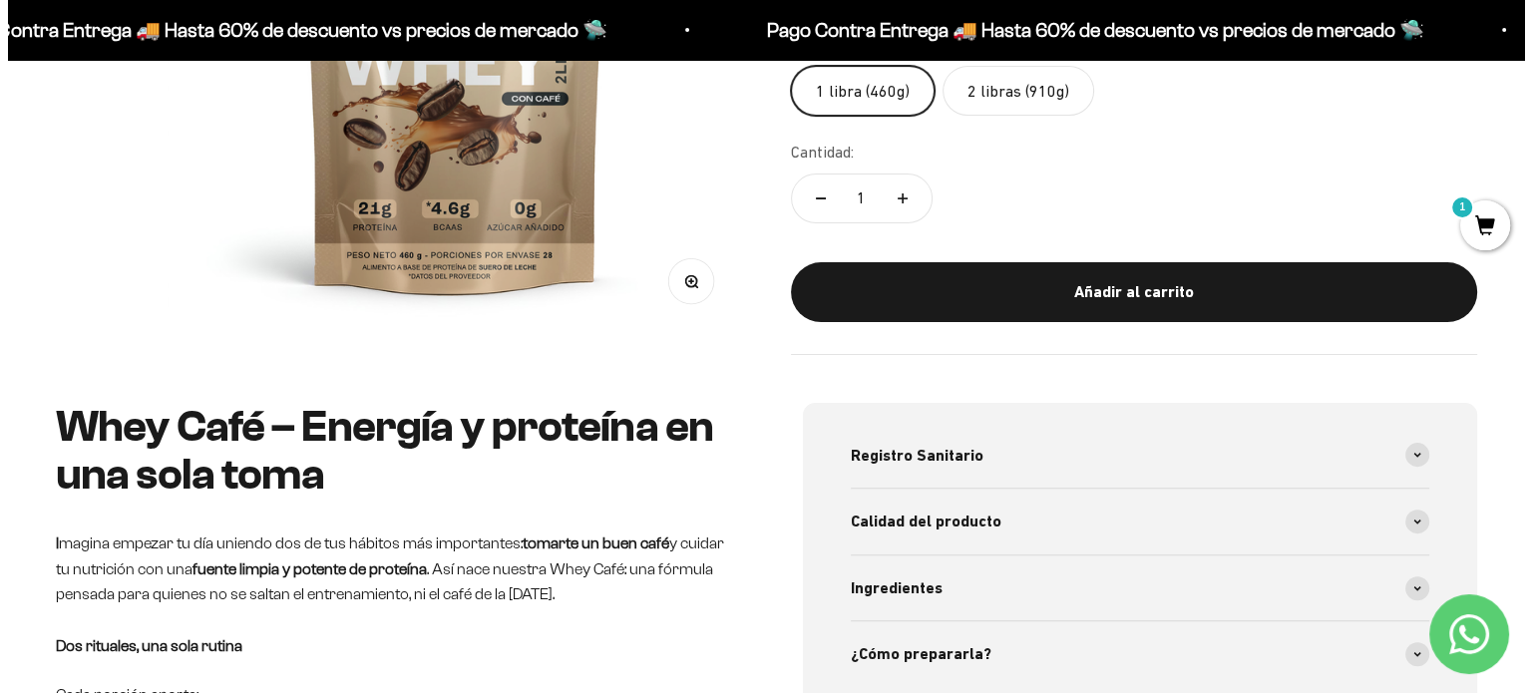
scroll to position [199, 0]
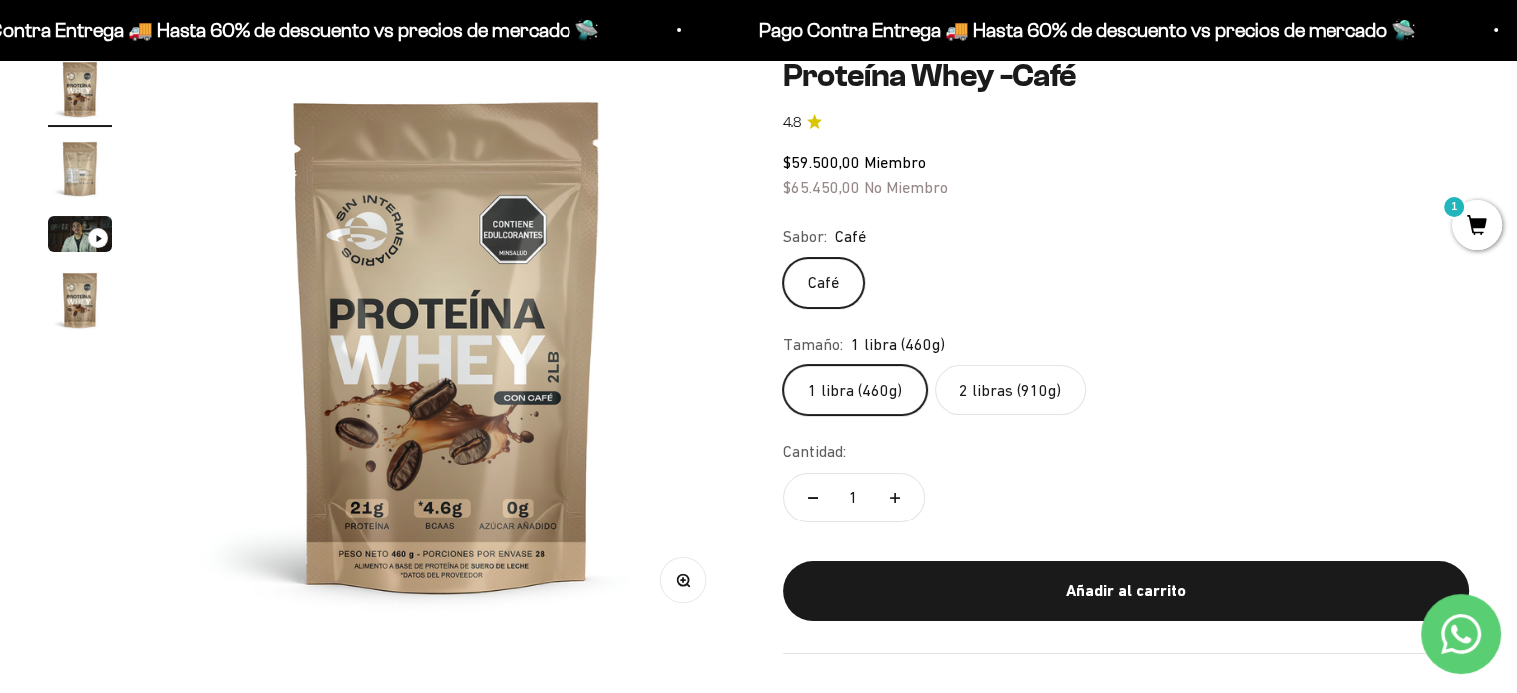
drag, startPoint x: 1054, startPoint y: 607, endPoint x: 1045, endPoint y: 584, distance: 24.6
click at [1053, 610] on button "Añadir al carrito" at bounding box center [1126, 592] width 687 height 60
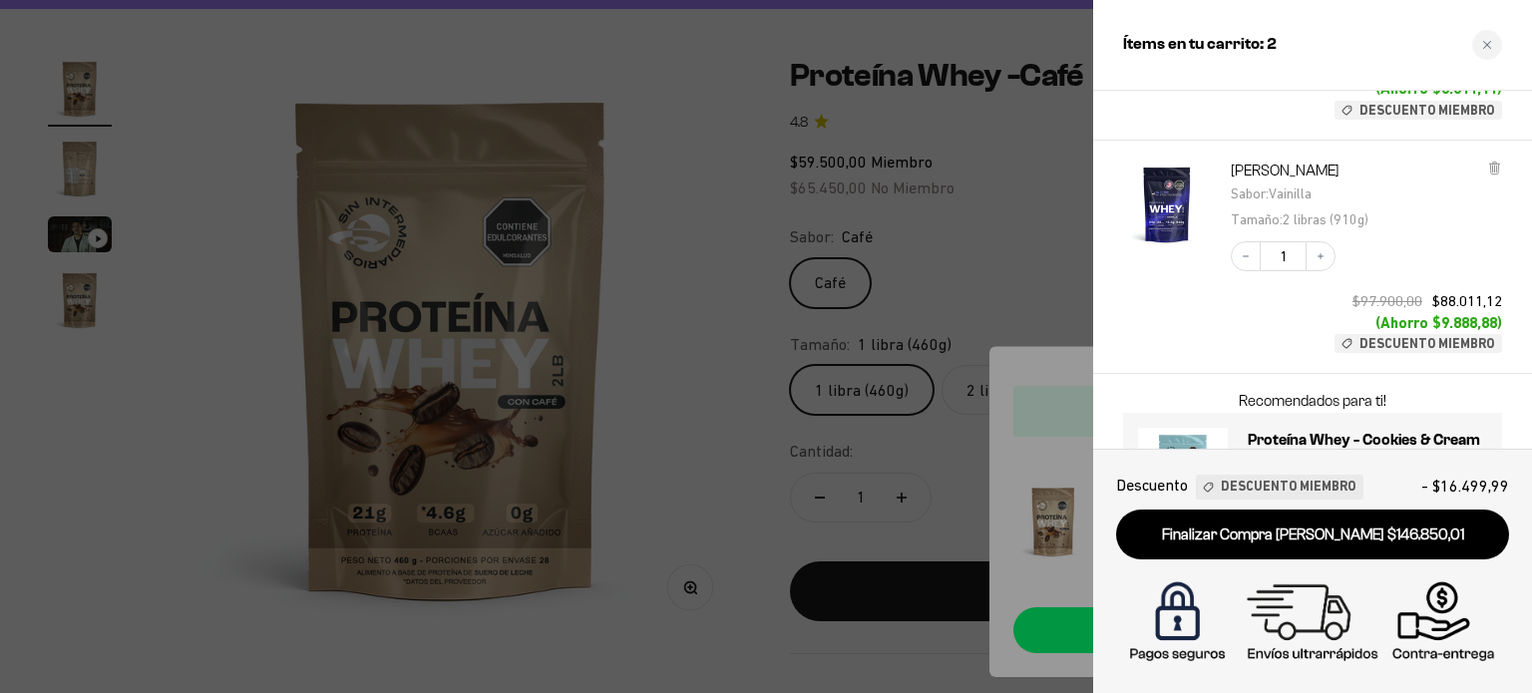
scroll to position [195, 0]
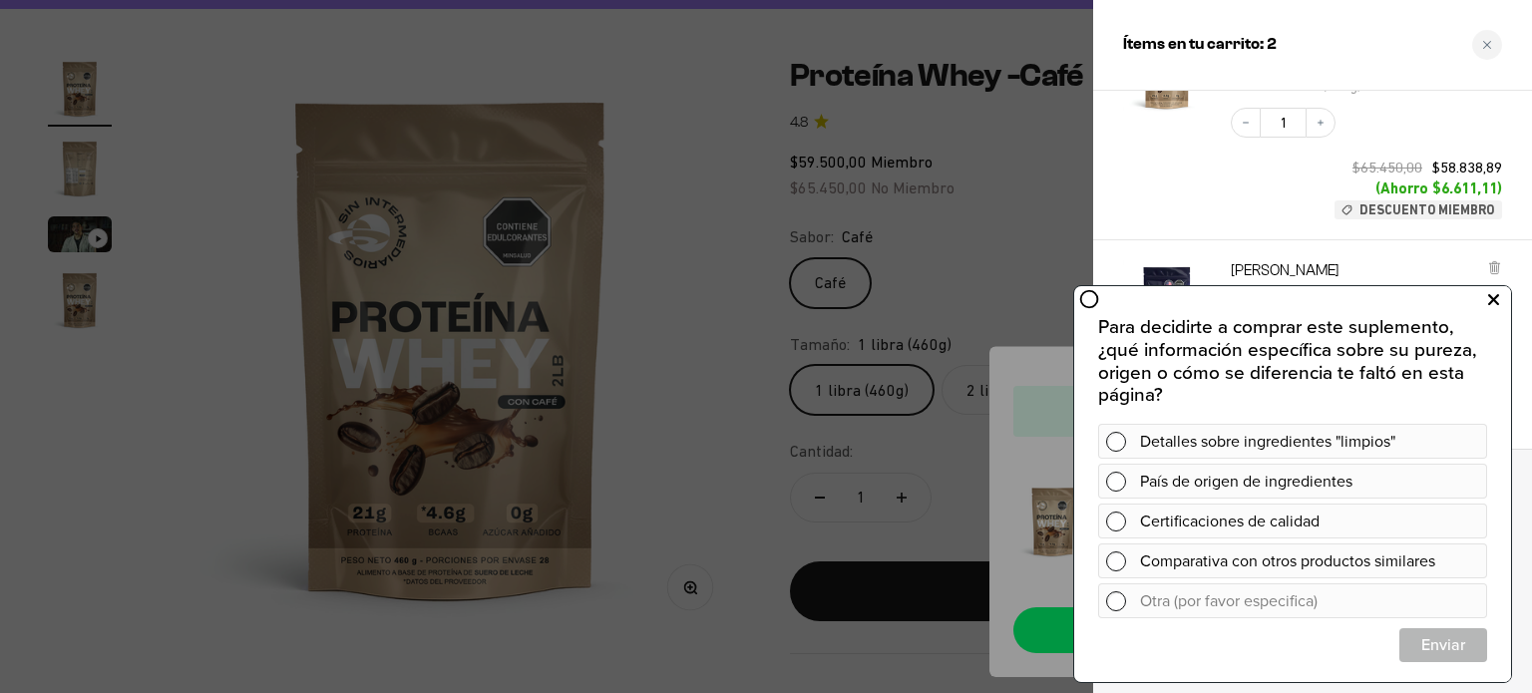
click at [1505, 306] on button at bounding box center [1493, 300] width 36 height 32
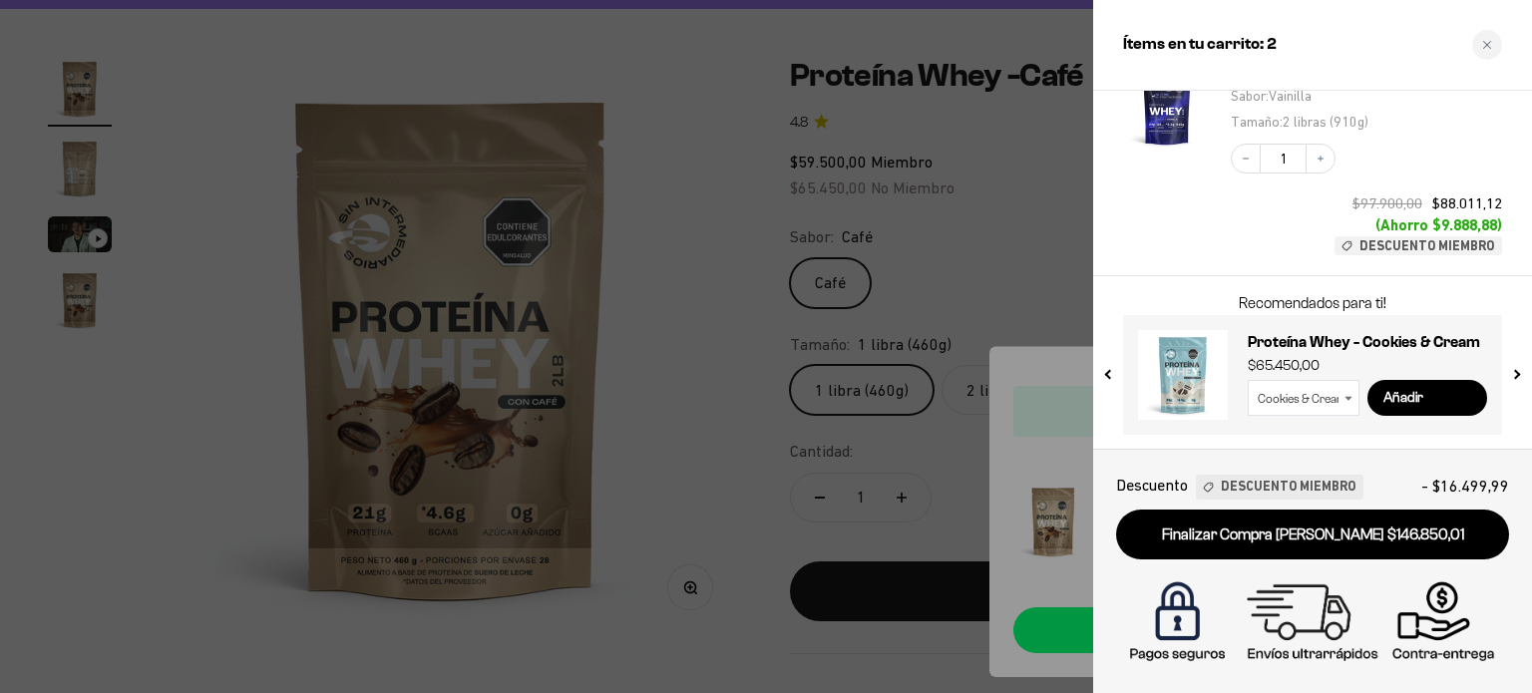
scroll to position [395, 0]
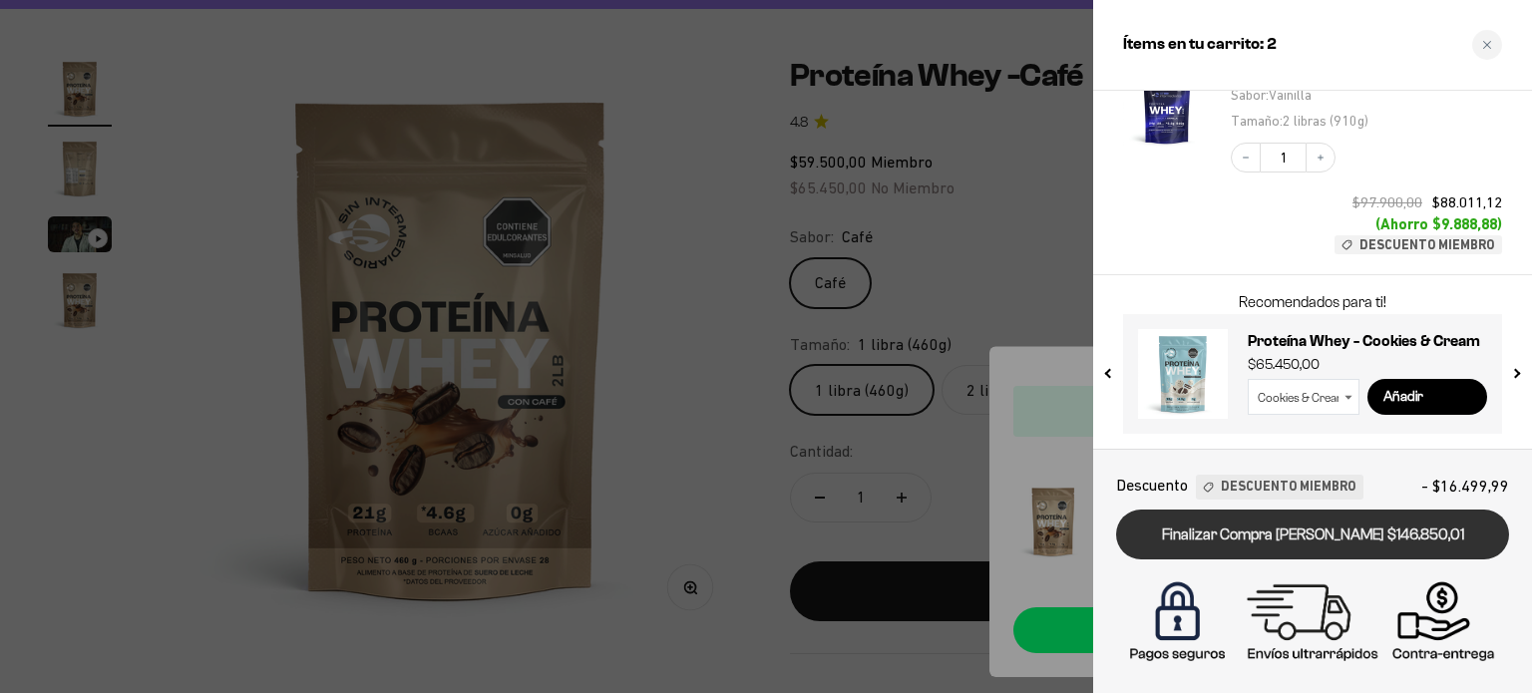
click at [1240, 542] on link "Finalizar Compra [PERSON_NAME] $146.850,01" at bounding box center [1312, 535] width 393 height 51
